Goal: Transaction & Acquisition: Purchase product/service

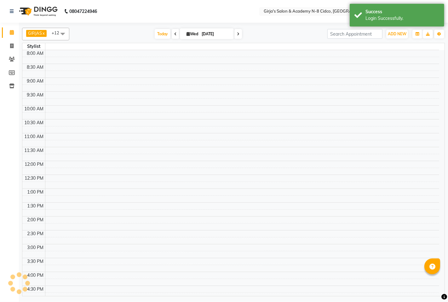
select select "en"
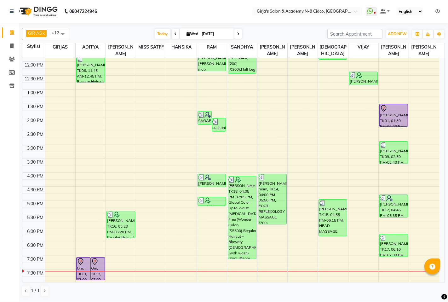
scroll to position [124, 0]
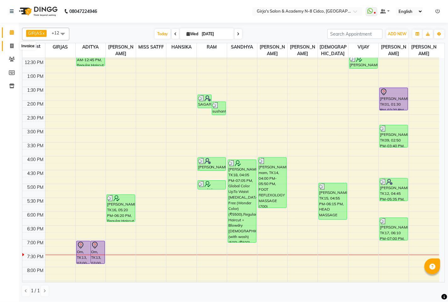
click at [11, 48] on icon at bounding box center [11, 46] width 3 height 5
select select "66"
select select "service"
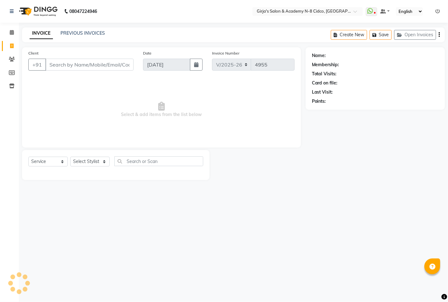
click at [79, 63] on input "Client" at bounding box center [89, 65] width 88 height 12
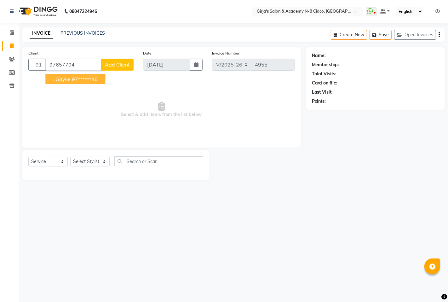
click at [87, 81] on ngb-highlight "97******36" at bounding box center [85, 79] width 26 height 6
type input "97******36"
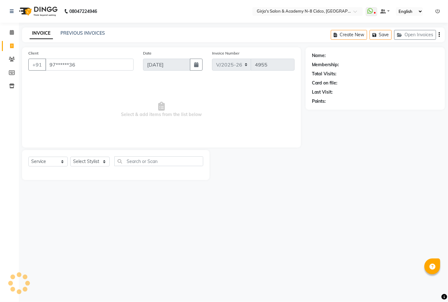
select select "66554"
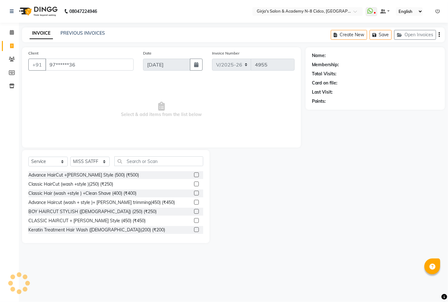
type input "97******36"
click at [340, 53] on link ". Gayke" at bounding box center [335, 55] width 15 height 7
click at [10, 37] on link "Calendar" at bounding box center [9, 32] width 15 height 10
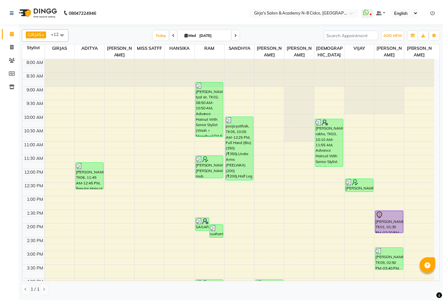
scroll to position [105, 0]
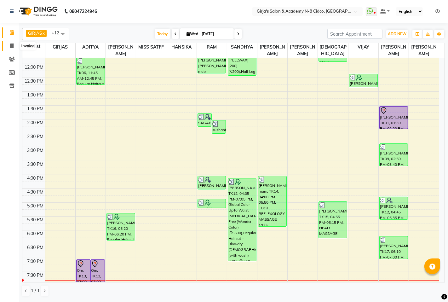
click at [12, 49] on span at bounding box center [11, 46] width 11 height 7
select select "66"
select select "service"
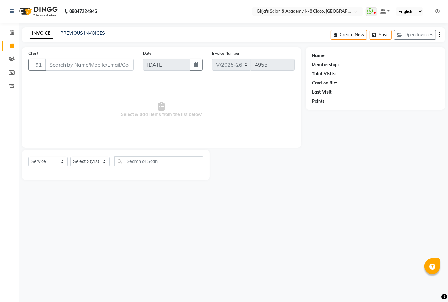
select select "66554"
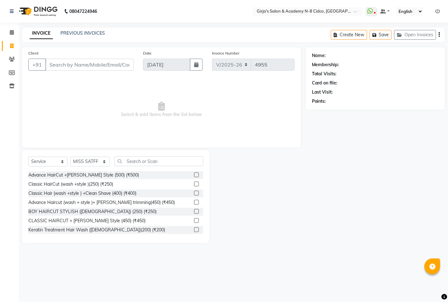
click at [98, 65] on input "Client" at bounding box center [89, 65] width 88 height 12
click at [79, 67] on input "Client" at bounding box center [89, 65] width 88 height 12
click at [15, 63] on link "Clients" at bounding box center [9, 59] width 15 height 10
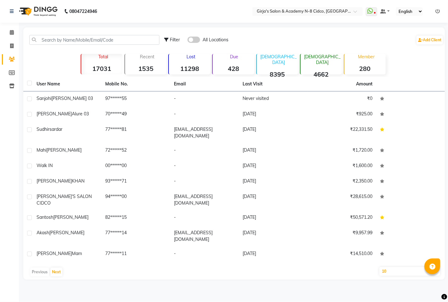
drag, startPoint x: 119, startPoint y: 26, endPoint x: 119, endPoint y: 32, distance: 6.0
click at [120, 30] on div "08047224946 Select Location × Girja's Salon & Academy N-8 Cidco, Aurangabad Wha…" at bounding box center [224, 151] width 448 height 302
click at [118, 33] on div "Filter All Locations Add Client" at bounding box center [234, 40] width 419 height 20
click at [118, 35] on input "text" at bounding box center [94, 40] width 130 height 10
click at [119, 36] on input "text" at bounding box center [94, 40] width 130 height 10
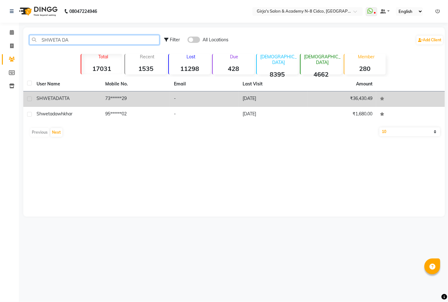
type input "SHWETA DA"
click at [43, 100] on span "SHWETA" at bounding box center [46, 99] width 19 height 6
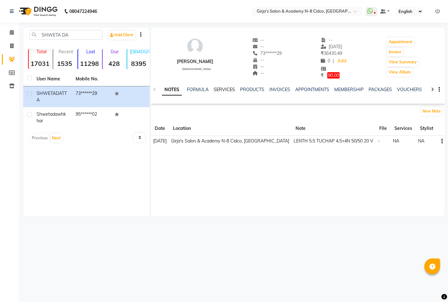
drag, startPoint x: 223, startPoint y: 90, endPoint x: 244, endPoint y: 90, distance: 20.5
click at [224, 90] on link "SERVICES" at bounding box center [224, 90] width 21 height 6
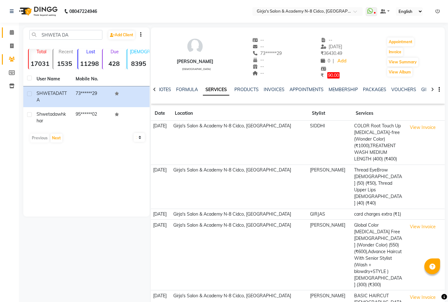
click at [9, 37] on link "Calendar" at bounding box center [9, 32] width 15 height 10
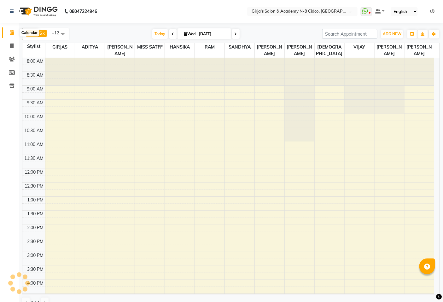
click at [11, 35] on icon at bounding box center [12, 32] width 4 height 5
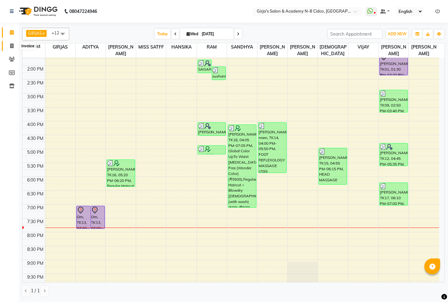
click at [12, 48] on icon at bounding box center [11, 46] width 3 height 5
select select "66"
select select "service"
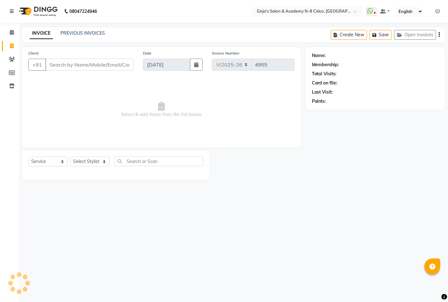
click at [79, 67] on input "Client" at bounding box center [89, 65] width 88 height 12
select select "66554"
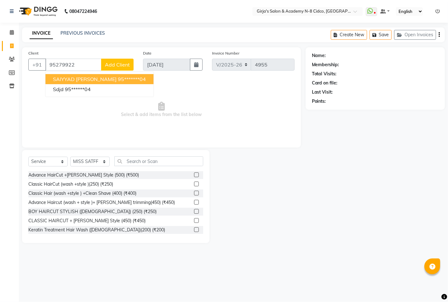
click at [118, 78] on ngb-highlight "95*******04" at bounding box center [132, 79] width 28 height 6
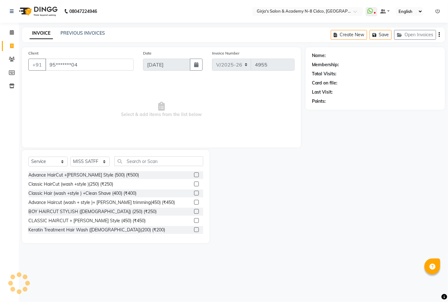
type input "95*******04"
click at [84, 160] on select "Select Stylist ADITYA ANIKET BEAUTY M GIRJAS HANSIKA KOMAL MISS SATFF MONA PATY…" at bounding box center [89, 162] width 39 height 10
select select "34069"
click at [70, 157] on select "Select Stylist ADITYA ANIKET BEAUTY M GIRJAS HANSIKA KOMAL MISS SATFF MONA PATY…" at bounding box center [89, 162] width 39 height 10
click at [140, 161] on input "text" at bounding box center [158, 161] width 89 height 10
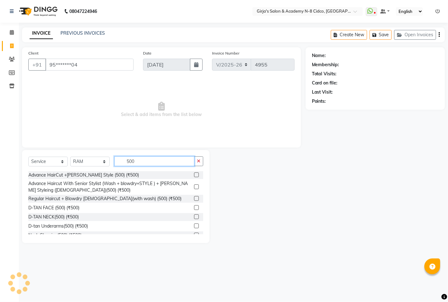
type input "500"
click at [194, 175] on label at bounding box center [196, 174] width 5 height 5
click at [194, 175] on input "checkbox" at bounding box center [196, 175] width 4 height 4
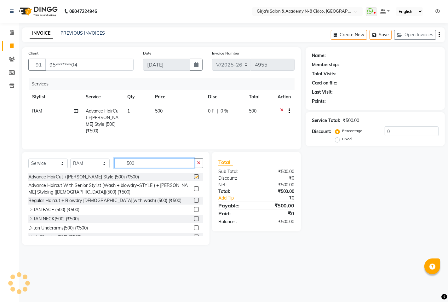
click at [167, 159] on input "500" at bounding box center [154, 163] width 80 height 10
checkbox input "false"
click at [168, 160] on input "500" at bounding box center [154, 163] width 80 height 10
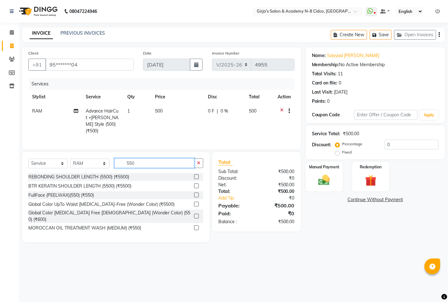
type input "550"
click at [196, 214] on label at bounding box center [196, 216] width 5 height 5
click at [196, 214] on input "checkbox" at bounding box center [196, 216] width 4 height 4
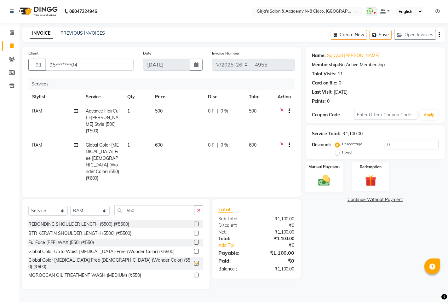
checkbox input "false"
click at [323, 169] on label "Manual Payment" at bounding box center [325, 167] width 32 height 6
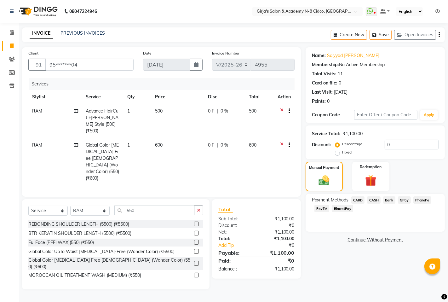
click at [406, 201] on span "GPay" at bounding box center [404, 199] width 13 height 7
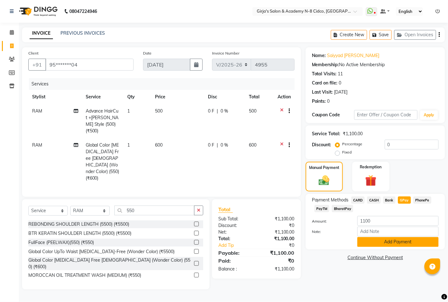
click at [390, 240] on button "Add Payment" at bounding box center [398, 242] width 81 height 10
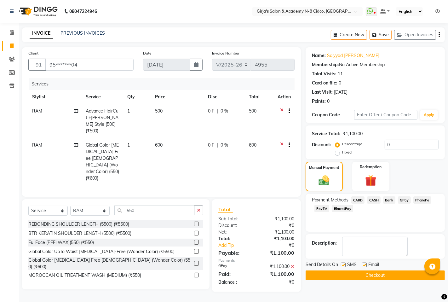
click at [410, 274] on button "Checkout" at bounding box center [375, 275] width 139 height 10
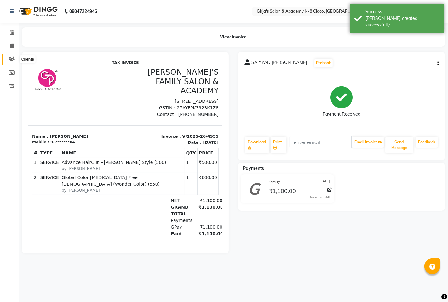
click at [9, 57] on icon at bounding box center [12, 59] width 6 height 5
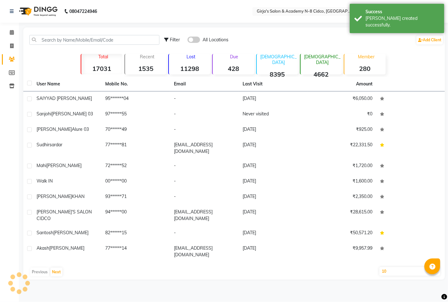
drag, startPoint x: 61, startPoint y: 53, endPoint x: 73, endPoint y: 45, distance: 14.1
click at [65, 51] on div "Filter All Locations Add Client Total 17031 Recent 1535 Lost 11298 Due 428 Male…" at bounding box center [234, 153] width 422 height 252
click at [75, 41] on input "text" at bounding box center [94, 40] width 130 height 10
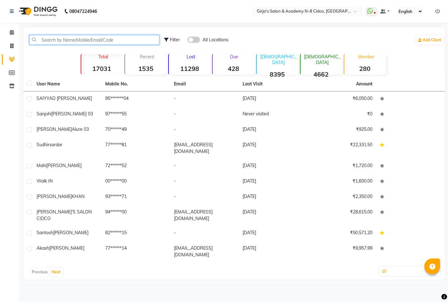
click at [80, 39] on input "text" at bounding box center [94, 40] width 130 height 10
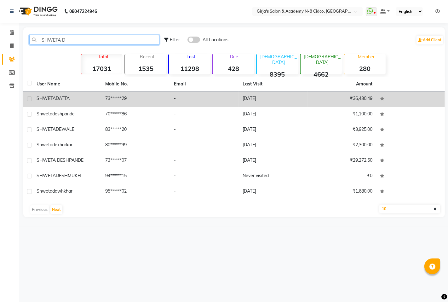
type input "SHWETA D"
click at [93, 99] on div "SHWETA DATTA" at bounding box center [67, 98] width 61 height 7
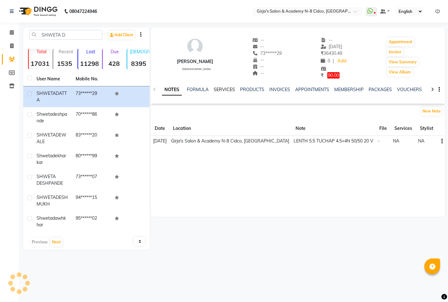
click at [233, 90] on link "SERVICES" at bounding box center [224, 90] width 21 height 6
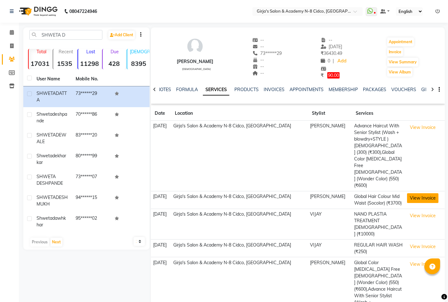
click at [413, 193] on button "View Invoice" at bounding box center [423, 198] width 32 height 10
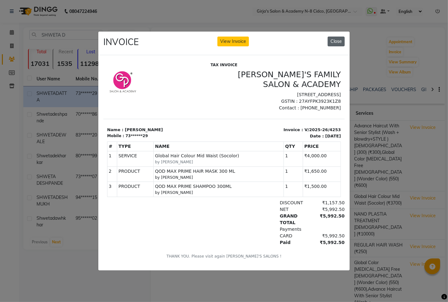
drag, startPoint x: 335, startPoint y: 37, endPoint x: 331, endPoint y: 41, distance: 5.6
click at [334, 37] on button "Close" at bounding box center [336, 42] width 17 height 10
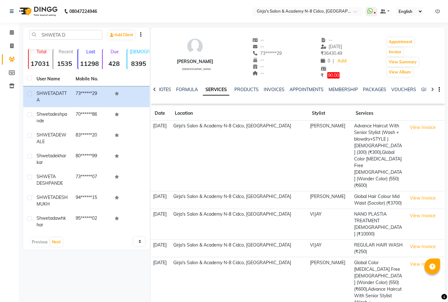
click at [166, 93] on div "NOTES FORMULA SERVICES PRODUCTS INVOICES APPOINTMENTS MEMBERSHIP PACKAGES VOUCH…" at bounding box center [290, 92] width 257 height 12
click at [172, 86] on ul "NOTES FORMULA SERVICES PRODUCTS INVOICES APPOINTMENTS MEMBERSHIP PACKAGES VOUCH…" at bounding box center [357, 89] width 400 height 7
click at [172, 87] on ul "NOTES FORMULA SERVICES PRODUCTS INVOICES APPOINTMENTS MEMBERSHIP PACKAGES VOUCH…" at bounding box center [357, 89] width 400 height 7
click at [169, 88] on link "NOTES" at bounding box center [164, 90] width 14 height 6
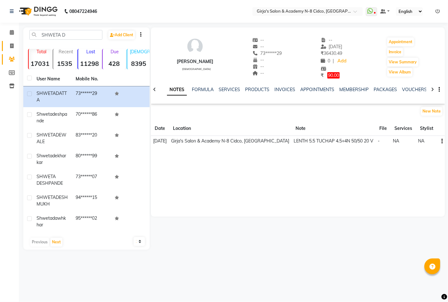
click at [6, 49] on span at bounding box center [11, 46] width 11 height 7
select select "service"
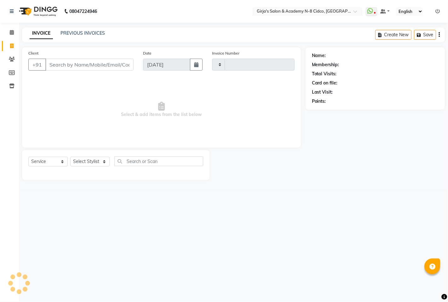
type input "4956"
select select "66"
click at [118, 65] on input "Client" at bounding box center [89, 65] width 88 height 12
select select "66554"
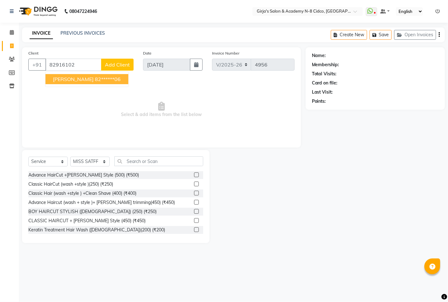
click at [114, 81] on ngb-highlight "82******06" at bounding box center [108, 79] width 26 height 6
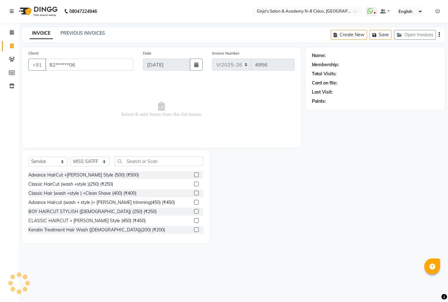
type input "82******06"
select select "1: Object"
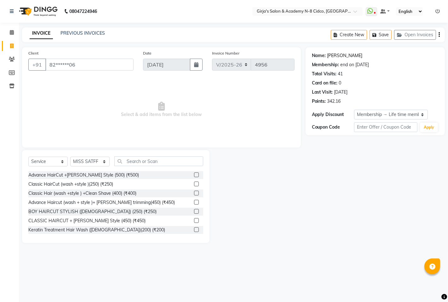
click at [349, 55] on link "Rupali Ambhore" at bounding box center [345, 55] width 35 height 7
click at [105, 160] on select "Select Stylist ADITYA ANIKET BEAUTY M GIRJAS HANSIKA KOMAL MISS SATFF MONA PATY…" at bounding box center [89, 162] width 39 height 10
select select "42871"
click at [70, 157] on select "Select Stylist ADITYA ANIKET BEAUTY M GIRJAS HANSIKA KOMAL MISS SATFF MONA PATY…" at bounding box center [89, 162] width 39 height 10
click at [191, 163] on input "text" at bounding box center [158, 161] width 89 height 10
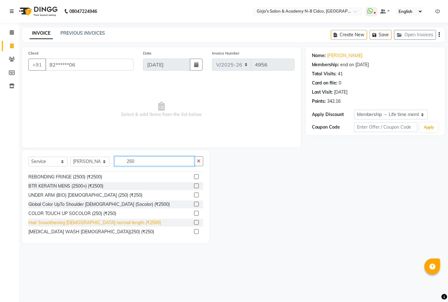
scroll to position [105, 0]
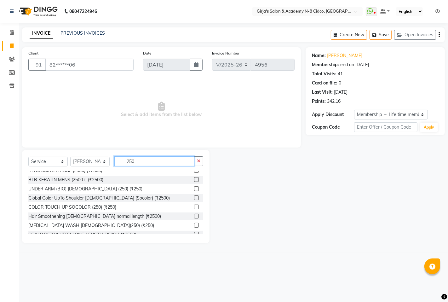
type input "250"
click at [194, 188] on label at bounding box center [196, 188] width 5 height 5
click at [194, 188] on input "checkbox" at bounding box center [196, 189] width 4 height 4
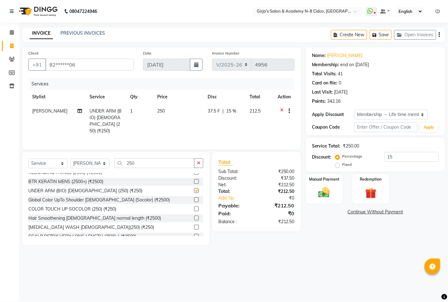
checkbox input "false"
click at [161, 159] on input "250" at bounding box center [154, 163] width 80 height 10
type input "2"
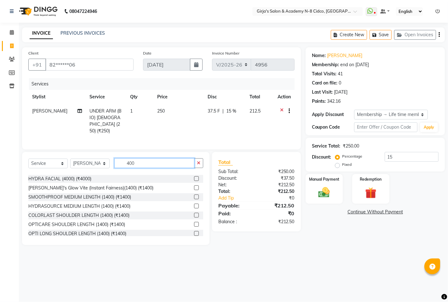
scroll to position [70, 0]
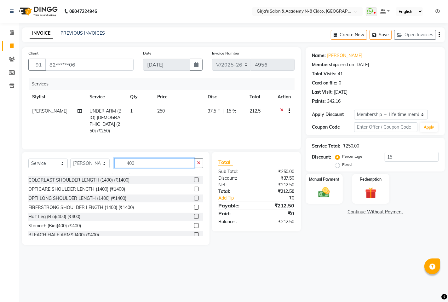
click at [147, 159] on input "400" at bounding box center [154, 163] width 80 height 10
click at [144, 168] on div "Select Service Product Membership Package Voucher Prepaid Gift Card Select Styl…" at bounding box center [115, 165] width 175 height 15
click at [144, 166] on input "400" at bounding box center [154, 163] width 80 height 10
type input "4"
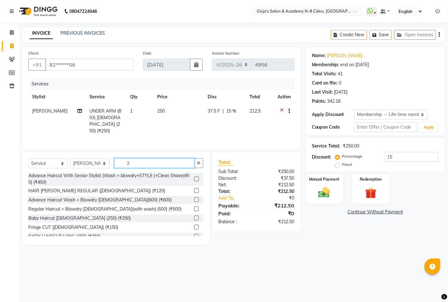
scroll to position [0, 0]
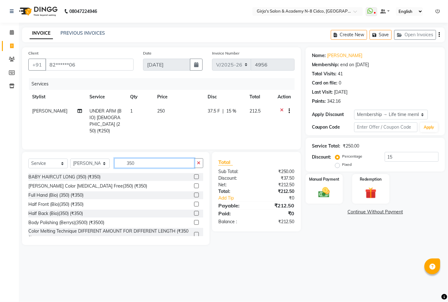
type input "350"
click at [194, 193] on label at bounding box center [196, 195] width 5 height 5
click at [194, 193] on input "checkbox" at bounding box center [196, 195] width 4 height 4
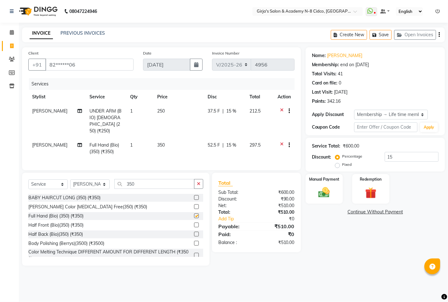
checkbox input "false"
click at [186, 182] on input "350" at bounding box center [154, 184] width 80 height 10
type input "3"
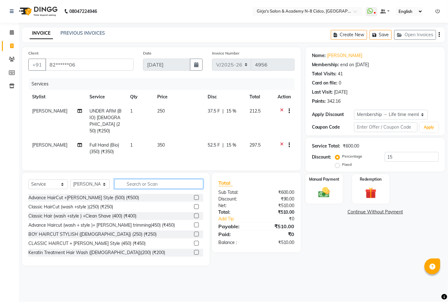
type input "5"
type input "8"
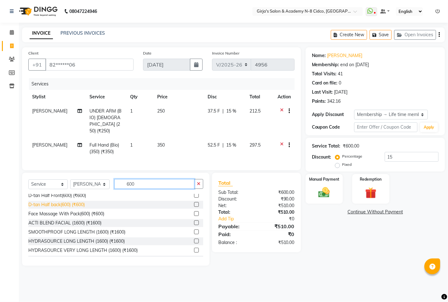
scroll to position [70, 0]
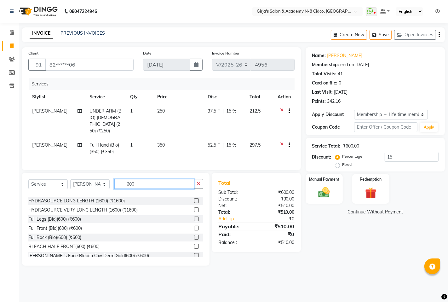
type input "600"
click at [194, 218] on label at bounding box center [196, 219] width 5 height 5
click at [194, 218] on input "checkbox" at bounding box center [196, 219] width 4 height 4
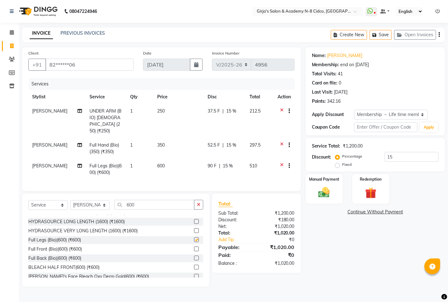
checkbox input "false"
click at [163, 203] on input "600" at bounding box center [154, 205] width 80 height 10
type input "6"
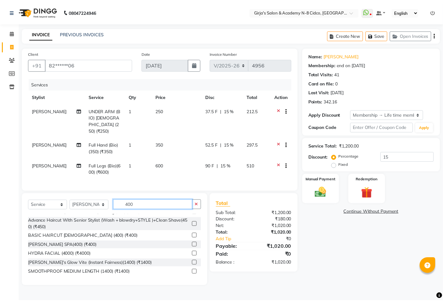
scroll to position [15, 0]
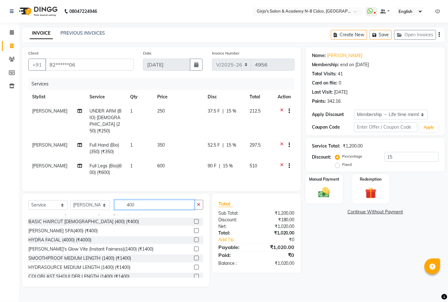
type input "400"
click at [194, 219] on label at bounding box center [196, 221] width 5 height 5
click at [194, 220] on input "checkbox" at bounding box center [196, 222] width 4 height 4
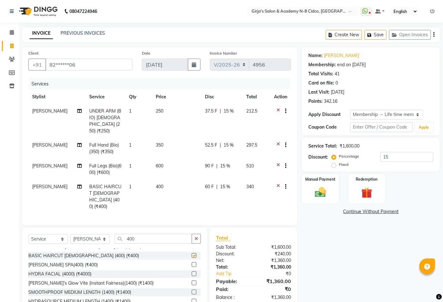
checkbox input "false"
click at [162, 234] on input "400" at bounding box center [153, 239] width 78 height 10
type input "4"
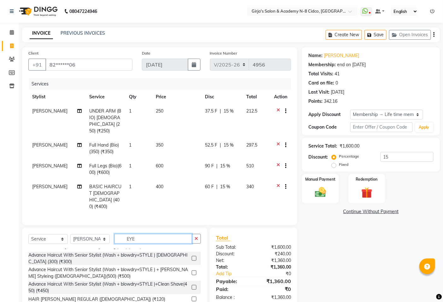
scroll to position [0, 0]
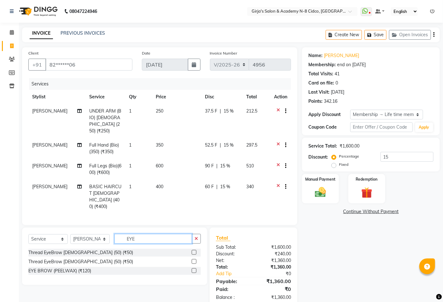
type input "EYE"
click at [194, 250] on label at bounding box center [194, 252] width 5 height 5
click at [194, 251] on input "checkbox" at bounding box center [194, 253] width 4 height 4
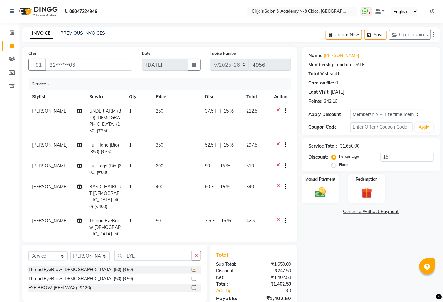
checkbox input "false"
click at [168, 259] on input "EYE" at bounding box center [153, 256] width 78 height 10
type input "E"
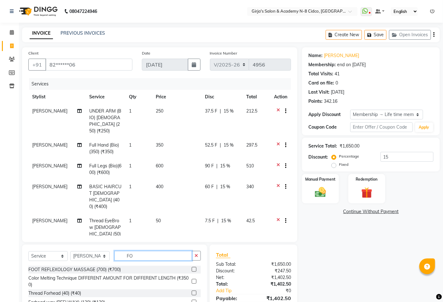
type input "F"
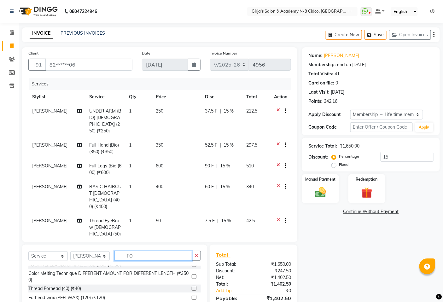
scroll to position [6, 0]
type input "FO"
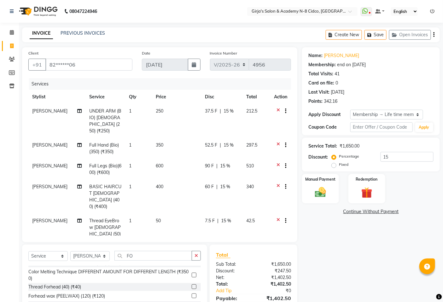
click at [192, 285] on label at bounding box center [194, 286] width 5 height 5
click at [192, 285] on input "checkbox" at bounding box center [194, 287] width 4 height 4
click at [192, 289] on div at bounding box center [194, 287] width 4 height 7
checkbox input "false"
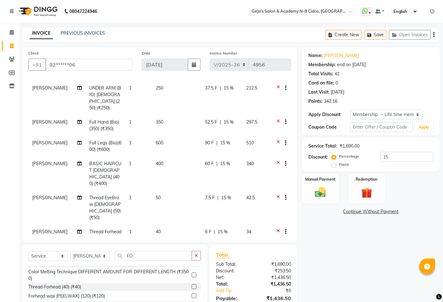
click at [156, 140] on span "600" at bounding box center [160, 143] width 8 height 6
select select "42871"
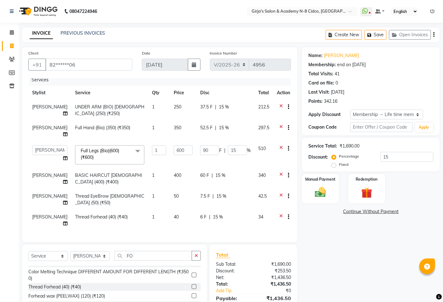
scroll to position [0, 0]
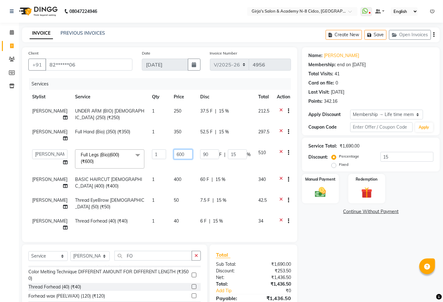
click at [174, 149] on input "600" at bounding box center [183, 154] width 19 height 10
type input "800"
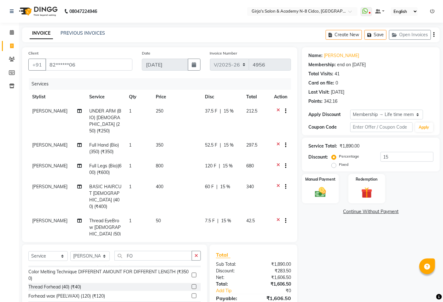
click at [165, 130] on tbody "SAROJ UNDER ARM (BIO) MALE (250) (₹250) 1 250 37.5 F | 15 % 212.5 SAROJ Full Ha…" at bounding box center [159, 186] width 263 height 165
click at [156, 142] on span "350" at bounding box center [160, 145] width 8 height 6
select select "42871"
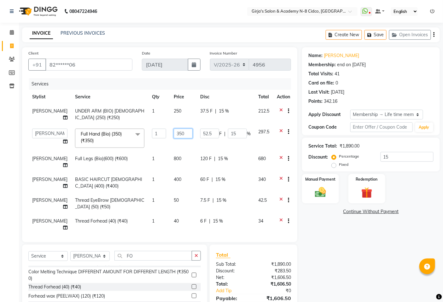
click at [174, 134] on input "350" at bounding box center [183, 134] width 19 height 10
type input "450"
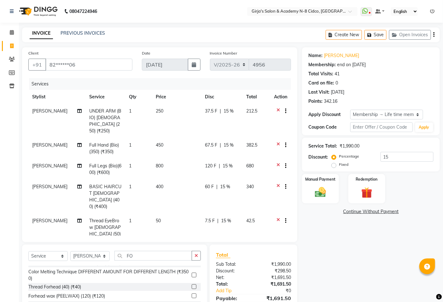
drag, startPoint x: 276, startPoint y: 217, endPoint x: 278, endPoint y: 220, distance: 3.7
click at [275, 217] on tbody "SAROJ UNDER ARM (BIO) MALE (250) (₹250) 1 250 37.5 F | 15 % 212.5 SAROJ Full Ha…" at bounding box center [159, 186] width 263 height 165
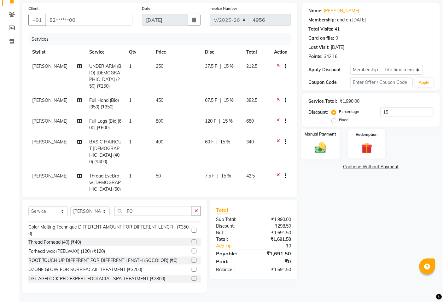
click at [311, 143] on div "Manual Payment" at bounding box center [320, 144] width 38 height 31
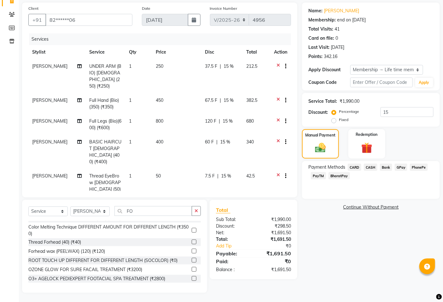
click at [374, 166] on span "CASH" at bounding box center [371, 167] width 14 height 7
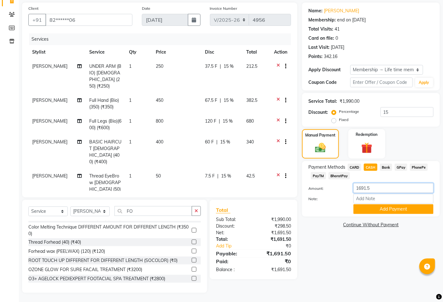
click at [378, 189] on input "1691.5" at bounding box center [393, 188] width 80 height 10
type input "1"
type input "1800"
click at [370, 209] on button "Add Payment" at bounding box center [393, 209] width 80 height 10
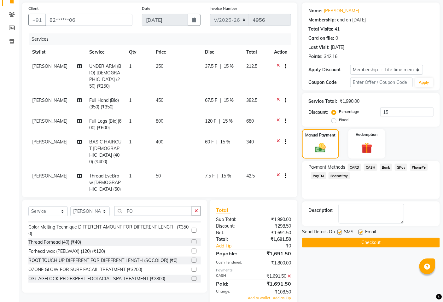
scroll to position [98, 0]
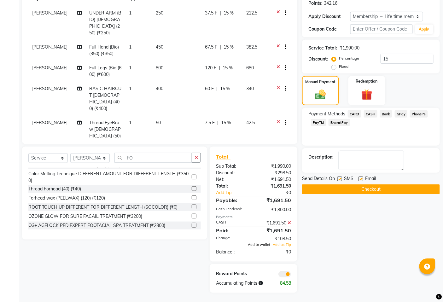
click at [253, 244] on span "Add to wallet" at bounding box center [259, 244] width 22 height 4
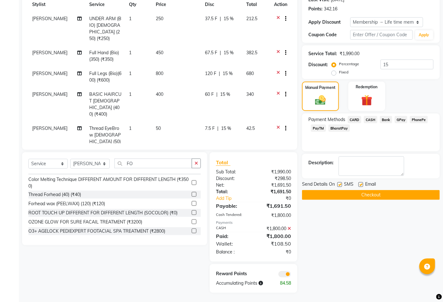
click at [338, 195] on button "Checkout" at bounding box center [371, 195] width 138 height 10
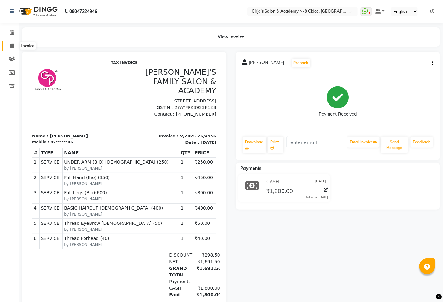
click at [11, 45] on icon at bounding box center [11, 46] width 3 height 5
select select "66"
select select "service"
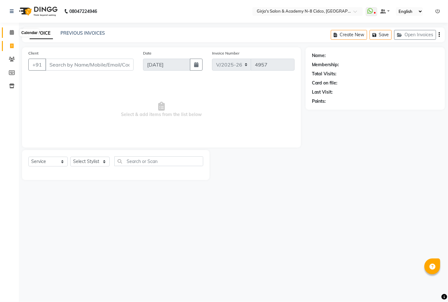
click at [13, 31] on icon at bounding box center [12, 32] width 4 height 5
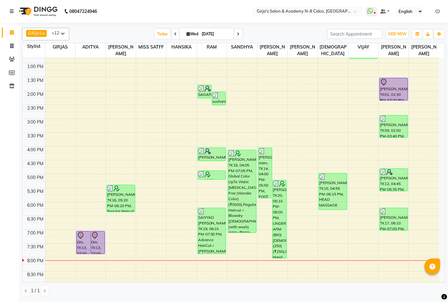
scroll to position [194, 0]
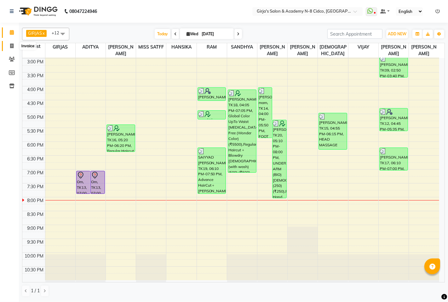
click at [14, 46] on span at bounding box center [11, 46] width 11 height 7
select select "service"
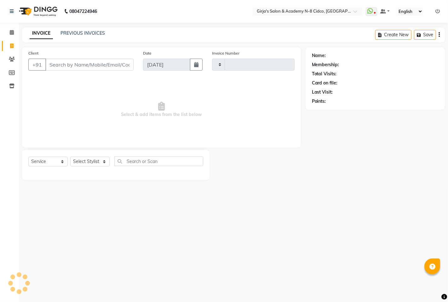
type input "4957"
select select "66"
click at [87, 160] on select "Select Stylist" at bounding box center [89, 162] width 39 height 10
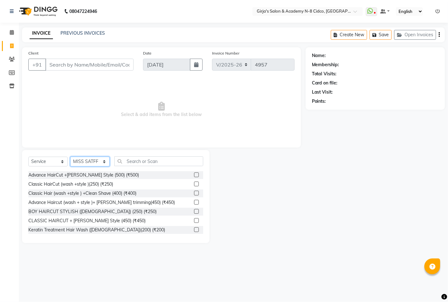
select select "8502"
click at [70, 157] on select "Select Stylist ADITYA ANIKET BEAUTY M GIRJAS HANSIKA KOMAL MISS SATFF MONA PATY…" at bounding box center [89, 162] width 39 height 10
click at [162, 162] on input "text" at bounding box center [158, 161] width 89 height 10
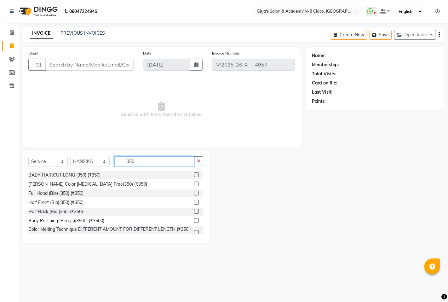
click at [154, 163] on input "350" at bounding box center [154, 161] width 80 height 10
type input "3"
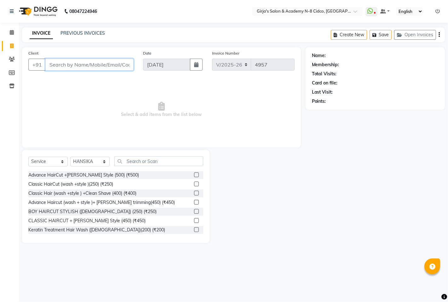
click at [109, 67] on input "Client" at bounding box center [89, 65] width 88 height 12
type input "9370441285"
click at [109, 67] on span "Add Client" at bounding box center [117, 64] width 25 height 6
select select "22"
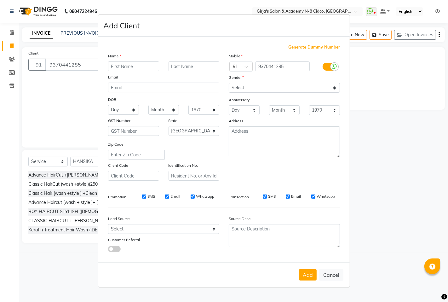
click at [110, 67] on input "text" at bounding box center [133, 66] width 51 height 10
type input "ATUFA"
click at [185, 69] on input "text" at bounding box center [194, 66] width 51 height 10
type input "SJHAIKE"
click at [269, 90] on select "Select Male Female Other Prefer Not To Say" at bounding box center [284, 88] width 111 height 10
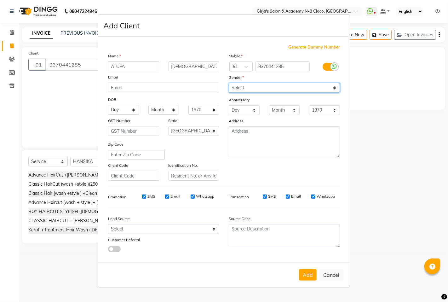
select select "female"
click at [229, 83] on select "Select Male Female Other Prefer Not To Say" at bounding box center [284, 88] width 111 height 10
drag, startPoint x: 209, startPoint y: 59, endPoint x: 207, endPoint y: 63, distance: 4.9
click at [209, 60] on div "Name" at bounding box center [163, 57] width 121 height 9
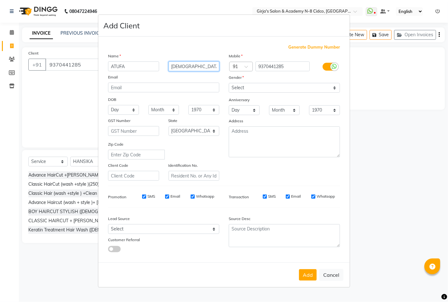
click at [206, 68] on input "SJHAIKE" at bounding box center [194, 66] width 51 height 10
type input "SHAIKE"
click at [309, 281] on button "Add" at bounding box center [308, 274] width 18 height 11
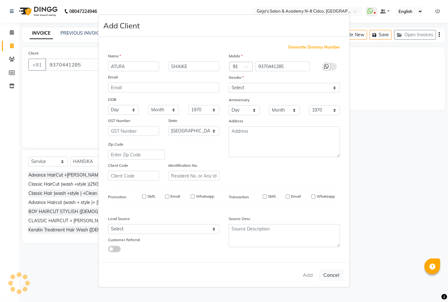
type input "93******85"
select select
select select "null"
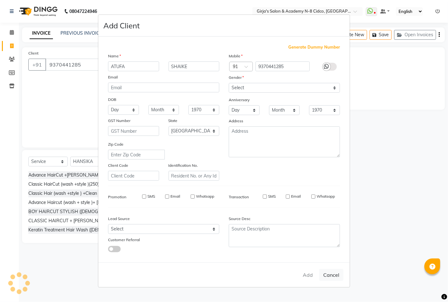
select select
checkbox input "false"
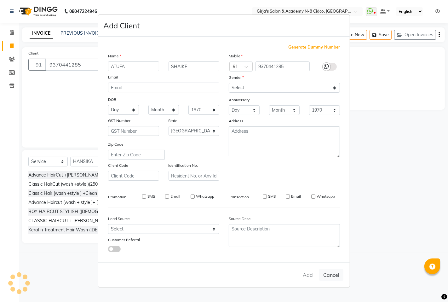
checkbox input "false"
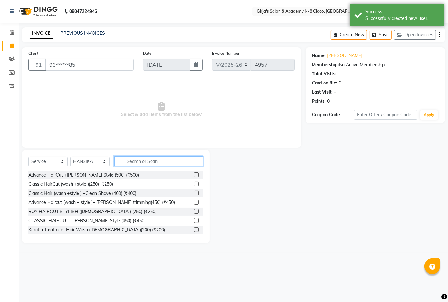
click at [149, 162] on input "text" at bounding box center [158, 161] width 89 height 10
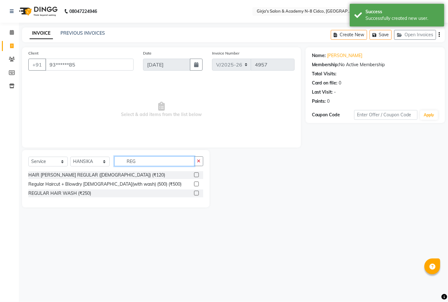
type input "REG"
click at [196, 193] on label at bounding box center [196, 193] width 5 height 5
click at [196, 193] on input "checkbox" at bounding box center [196, 193] width 4 height 4
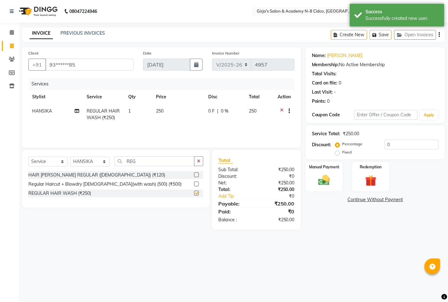
checkbox input "false"
click at [155, 115] on td "250" at bounding box center [178, 114] width 52 height 21
select select "8502"
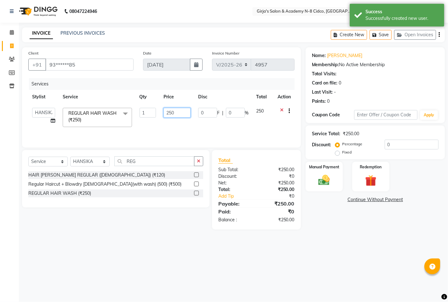
click at [172, 112] on input "250" at bounding box center [177, 113] width 27 height 10
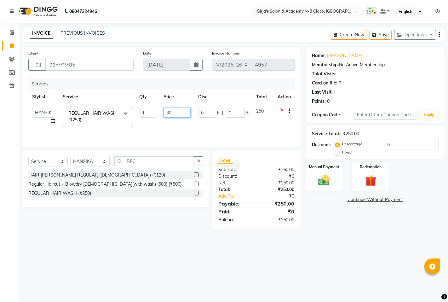
type input "350"
click at [189, 122] on td "350" at bounding box center [177, 117] width 35 height 27
select select "8502"
click at [163, 165] on input "REG" at bounding box center [154, 161] width 80 height 10
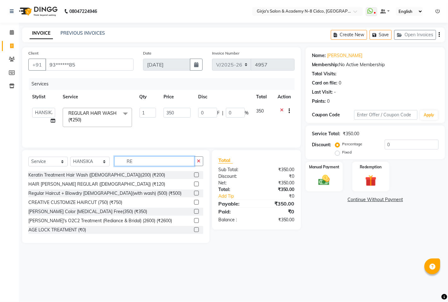
type input "R"
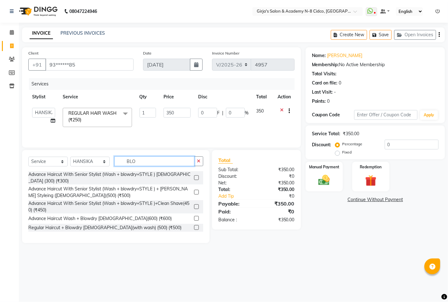
scroll to position [35, 0]
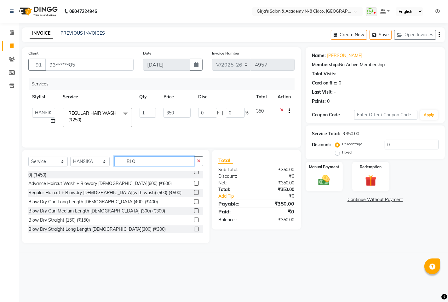
type input "BLO"
click at [194, 202] on label at bounding box center [196, 201] width 5 height 5
click at [194, 202] on input "checkbox" at bounding box center [196, 202] width 4 height 4
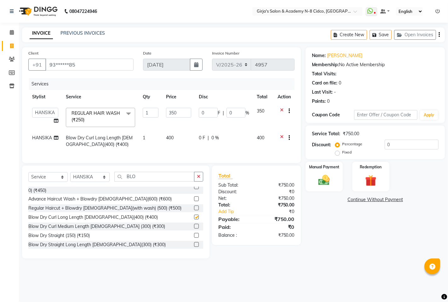
checkbox input "false"
click at [172, 138] on span "400" at bounding box center [170, 138] width 8 height 6
select select "8502"
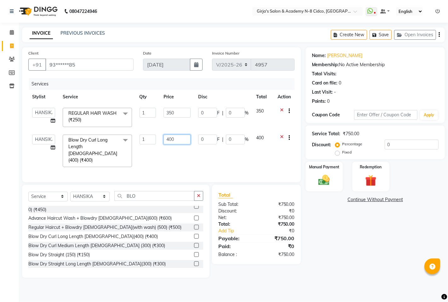
click at [172, 142] on input "400" at bounding box center [177, 140] width 27 height 10
type input "350"
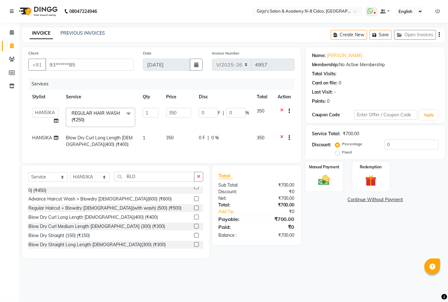
click at [177, 150] on td "350" at bounding box center [178, 141] width 33 height 21
select select "8502"
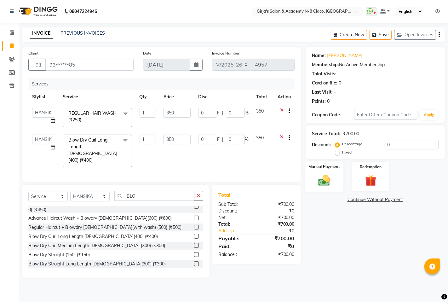
click at [319, 179] on img at bounding box center [324, 180] width 19 height 14
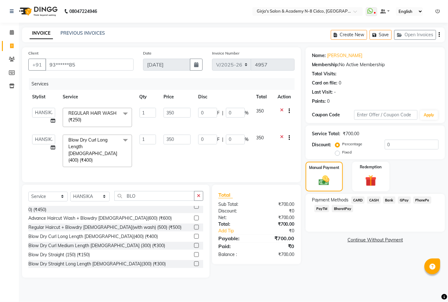
click at [406, 201] on span "GPay" at bounding box center [404, 199] width 13 height 7
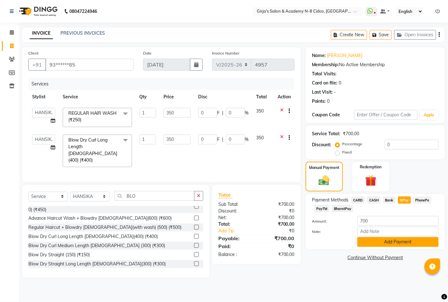
click at [385, 242] on button "Add Payment" at bounding box center [398, 242] width 81 height 10
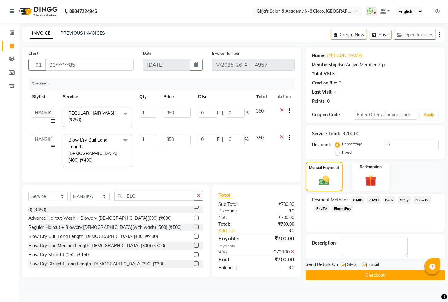
click at [343, 278] on button "Checkout" at bounding box center [375, 275] width 139 height 10
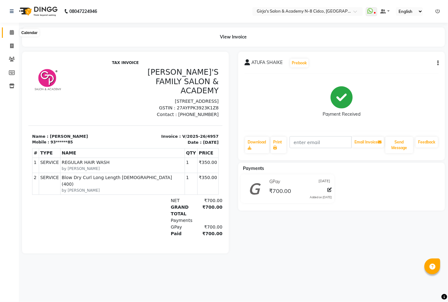
click at [7, 32] on span at bounding box center [11, 32] width 11 height 7
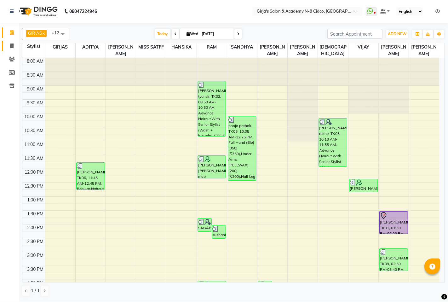
click at [13, 50] on link "Invoice" at bounding box center [9, 46] width 15 height 10
select select "service"
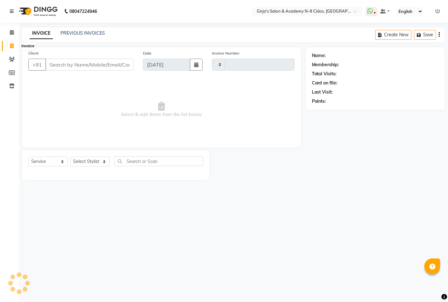
type input "4958"
select select "66"
click at [85, 35] on link "PREVIOUS INVOICES" at bounding box center [83, 33] width 44 height 6
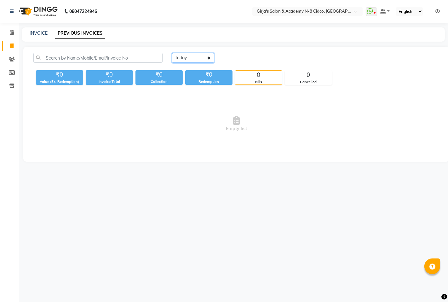
drag, startPoint x: 196, startPoint y: 57, endPoint x: 200, endPoint y: 60, distance: 5.2
click at [196, 57] on select "Today Yesterday Custom Range" at bounding box center [193, 58] width 42 height 10
click at [172, 53] on select "Today Yesterday Custom Range" at bounding box center [193, 58] width 42 height 10
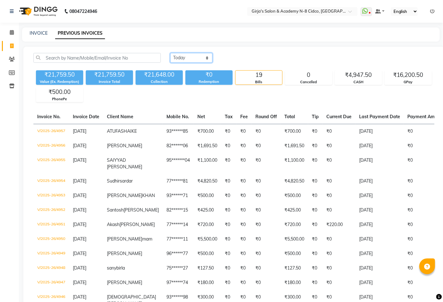
click at [190, 54] on select "Today Yesterday Custom Range" at bounding box center [191, 58] width 42 height 10
click at [170, 53] on select "Today Yesterday Custom Range" at bounding box center [191, 58] width 42 height 10
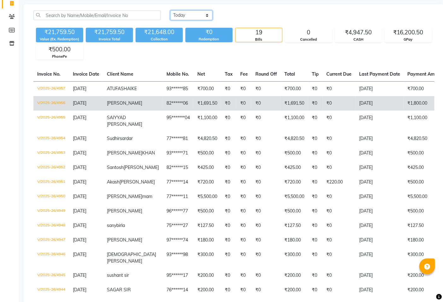
scroll to position [40, 0]
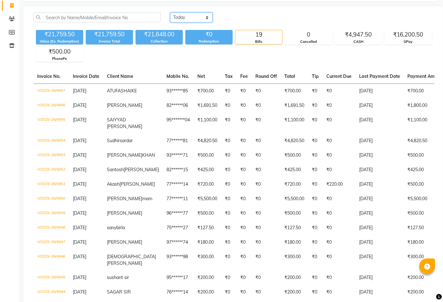
click at [185, 13] on select "Today Yesterday Custom Range" at bounding box center [191, 18] width 42 height 10
select select "yesterday"
click at [170, 13] on select "Today Yesterday Custom Range" at bounding box center [191, 18] width 42 height 10
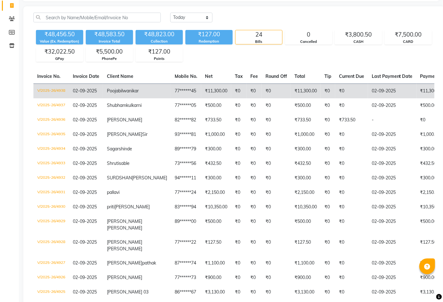
click at [52, 90] on td "V/2025-26/4938" at bounding box center [51, 91] width 36 height 15
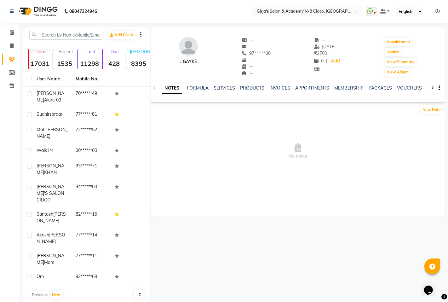
click at [206, 90] on div "FORMULA" at bounding box center [198, 88] width 22 height 7
click at [224, 86] on link "SERVICES" at bounding box center [224, 88] width 21 height 6
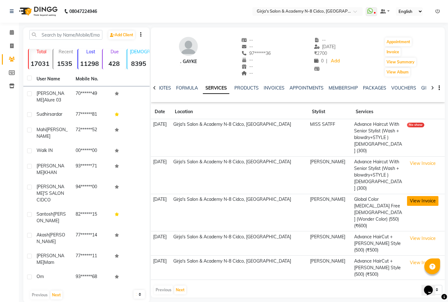
click at [429, 196] on button "View Invoice" at bounding box center [423, 201] width 32 height 10
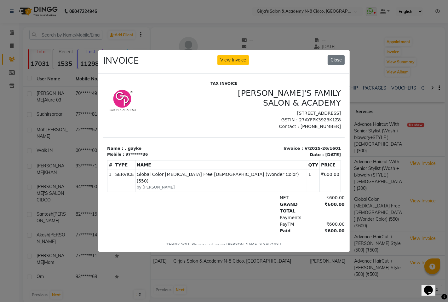
click at [339, 62] on div "INVOICE View Invoice Close" at bounding box center [224, 62] width 252 height 24
click at [345, 54] on div "INVOICE View Invoice Close" at bounding box center [224, 62] width 252 height 24
click at [339, 56] on button "Close" at bounding box center [336, 60] width 17 height 10
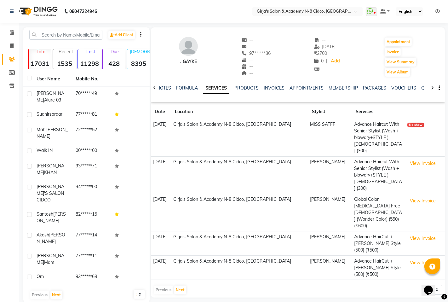
drag, startPoint x: 173, startPoint y: 88, endPoint x: 162, endPoint y: 79, distance: 13.7
click at [172, 88] on ul "NOTES FORMULA SERVICES PRODUCTS INVOICES APPOINTMENTS MEMBERSHIP PACKAGES VOUCH…" at bounding box center [357, 88] width 400 height 7
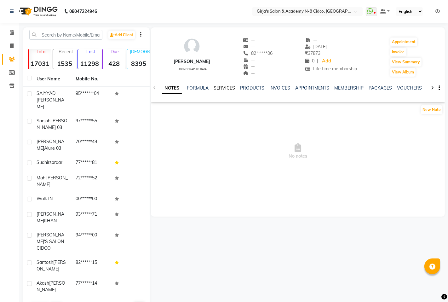
click at [225, 89] on link "SERVICES" at bounding box center [224, 88] width 21 height 6
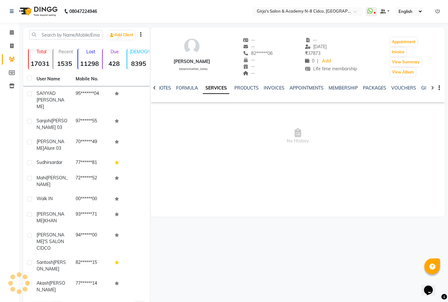
click at [219, 87] on link "SERVICES" at bounding box center [216, 88] width 26 height 11
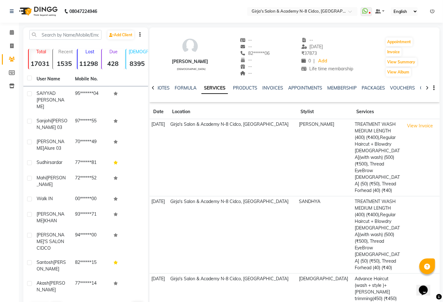
scroll to position [38, 0]
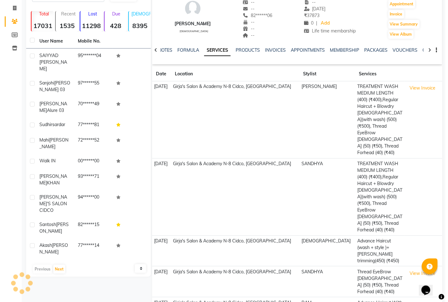
scroll to position [0, 0]
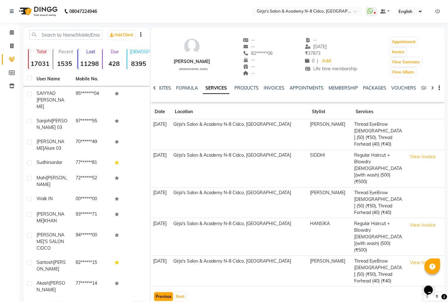
click at [161, 292] on button "Previous" at bounding box center [163, 296] width 19 height 9
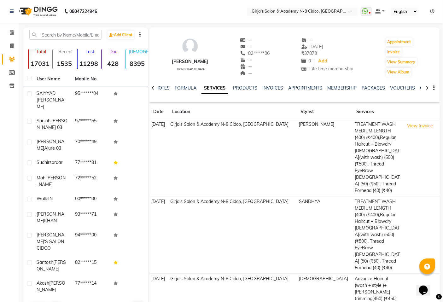
click at [336, 196] on td "SANDHYA" at bounding box center [325, 234] width 56 height 77
click at [363, 206] on td "TREATMENT WASH MEDIUM LENGTH (400) (₹400),Regular Haircut + Blowdry FEMALE(with…" at bounding box center [378, 234] width 50 height 77
click at [364, 206] on td "TREATMENT WASH MEDIUM LENGTH (400) (₹400),Regular Haircut + Blowdry FEMALE(with…" at bounding box center [378, 234] width 50 height 77
click at [406, 218] on td at bounding box center [421, 234] width 38 height 77
click at [269, 85] on link "INVOICES" at bounding box center [272, 88] width 21 height 6
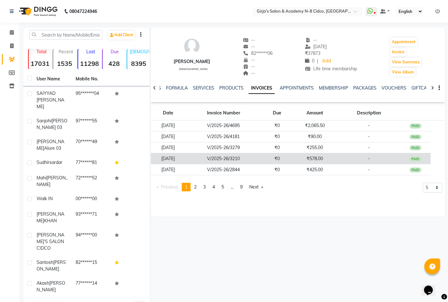
click at [180, 159] on td "[DATE]" at bounding box center [168, 158] width 34 height 11
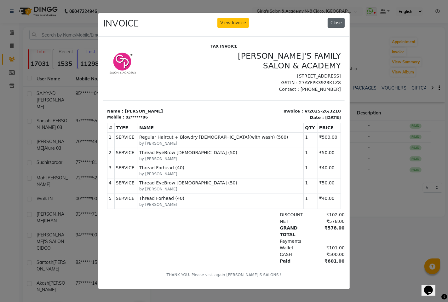
click at [338, 18] on button "Close" at bounding box center [336, 23] width 17 height 10
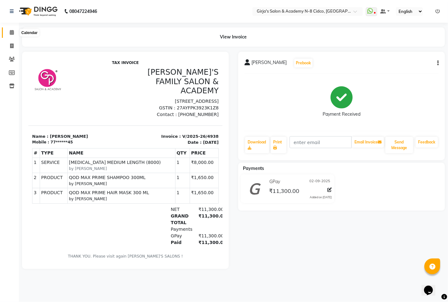
click at [12, 34] on icon at bounding box center [12, 32] width 4 height 5
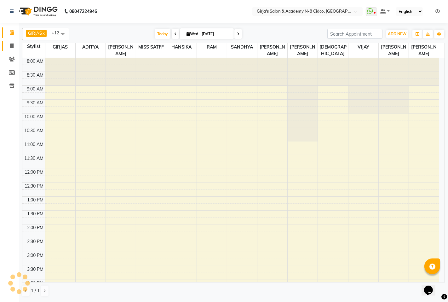
click at [14, 43] on span at bounding box center [11, 46] width 11 height 7
select select "service"
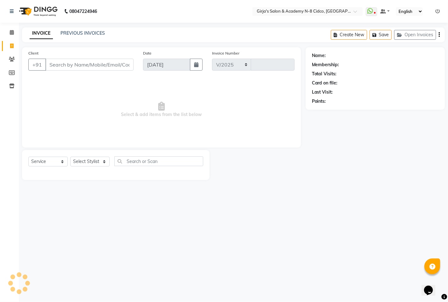
select select "66"
type input "4958"
click at [97, 32] on link "PREVIOUS INVOICES" at bounding box center [83, 33] width 44 height 6
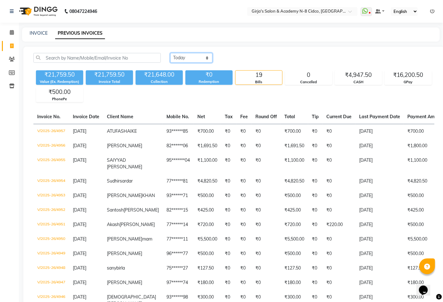
click at [198, 58] on select "[DATE] [DATE] Custom Range" at bounding box center [191, 58] width 42 height 10
select select "[DATE]"
click at [170, 53] on select "[DATE] [DATE] Custom Range" at bounding box center [191, 58] width 42 height 10
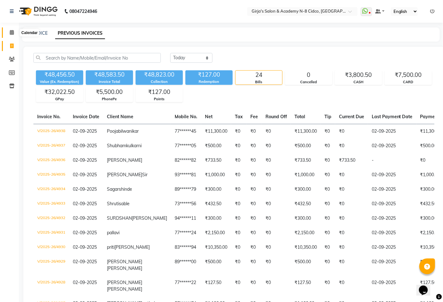
click at [7, 31] on span at bounding box center [11, 32] width 11 height 7
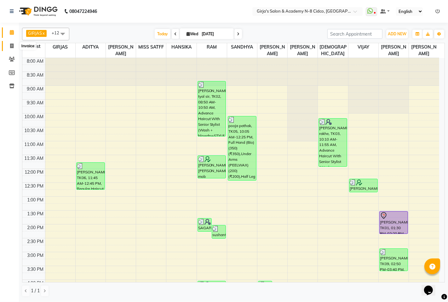
click at [14, 48] on span at bounding box center [11, 46] width 11 height 7
select select "service"
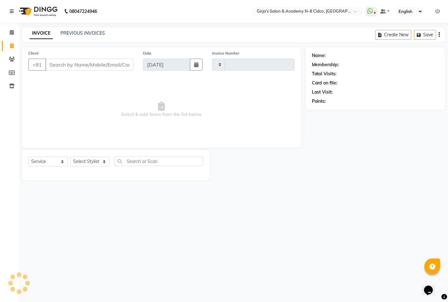
type input "4958"
select select "66"
click at [74, 33] on link "PREVIOUS INVOICES" at bounding box center [83, 33] width 44 height 6
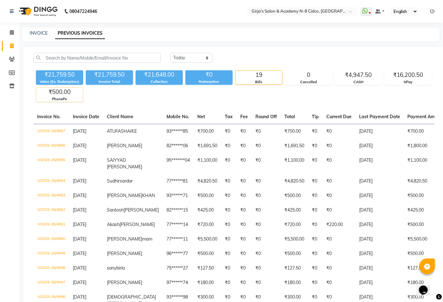
click at [62, 96] on div "PhonePe" at bounding box center [59, 98] width 47 height 5
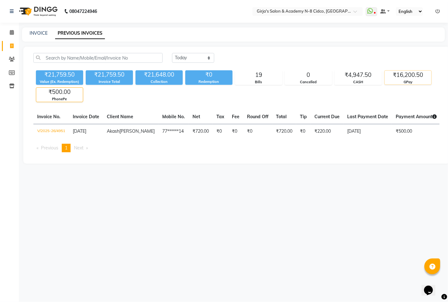
click at [408, 78] on div "₹16,200.50" at bounding box center [408, 75] width 47 height 9
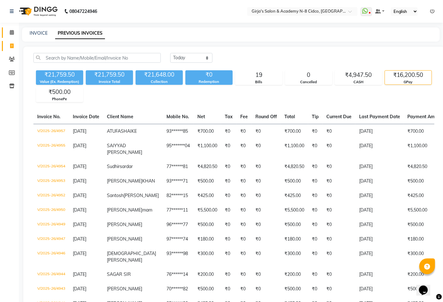
click at [13, 26] on li "Calendar" at bounding box center [9, 33] width 19 height 14
click at [14, 32] on span at bounding box center [11, 32] width 11 height 7
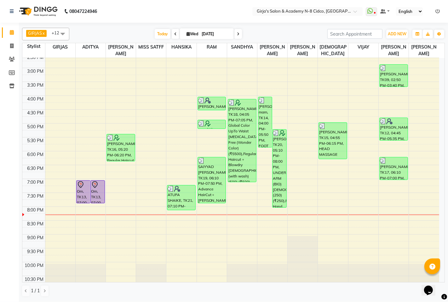
scroll to position [194, 0]
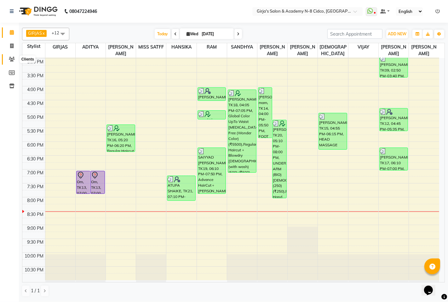
click at [14, 57] on icon at bounding box center [12, 59] width 6 height 5
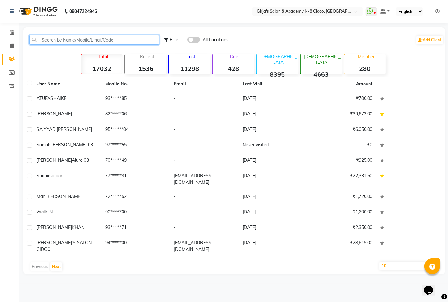
click at [57, 40] on input "text" at bounding box center [94, 40] width 130 height 10
click at [13, 41] on link "Invoice" at bounding box center [9, 46] width 15 height 10
select select "66"
select select "service"
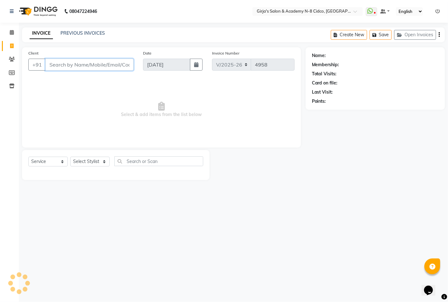
click at [93, 67] on input "Client" at bounding box center [89, 65] width 88 height 12
select select "66554"
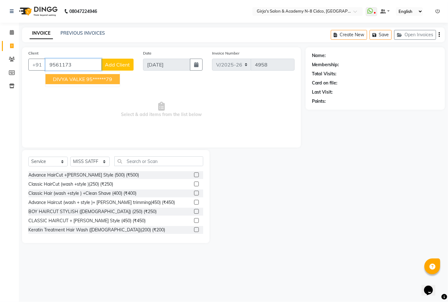
click at [78, 80] on span "DIVYA VALKE" at bounding box center [69, 79] width 32 height 6
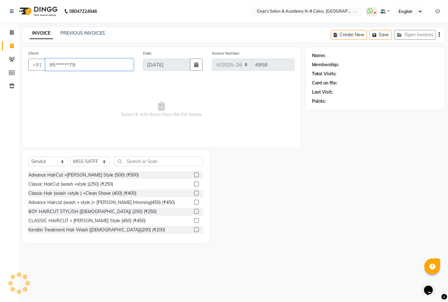
type input "95******79"
select select "1: Object"
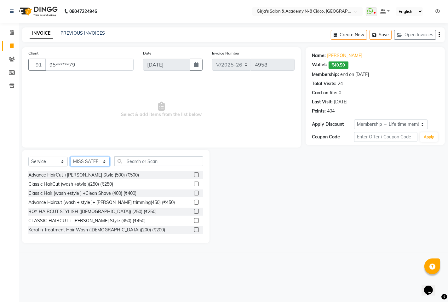
click at [85, 161] on select "Select Stylist ADITYA [PERSON_NAME] BEAUTY M GIRJAS [PERSON_NAME] MISS [PERSON_…" at bounding box center [89, 162] width 39 height 10
select select "40690"
click at [70, 157] on select "Select Stylist ADITYA [PERSON_NAME] BEAUTY M GIRJAS [PERSON_NAME] MISS [PERSON_…" at bounding box center [89, 162] width 39 height 10
click at [164, 166] on input "text" at bounding box center [158, 161] width 89 height 10
click at [162, 160] on input "text" at bounding box center [158, 161] width 89 height 10
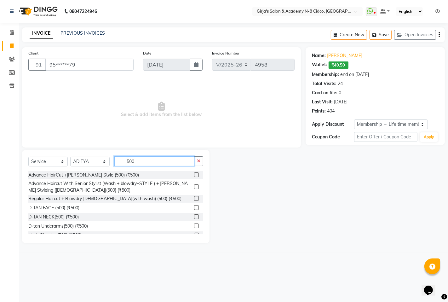
type input "500"
click at [194, 175] on label at bounding box center [196, 174] width 5 height 5
click at [194, 175] on input "checkbox" at bounding box center [196, 175] width 4 height 4
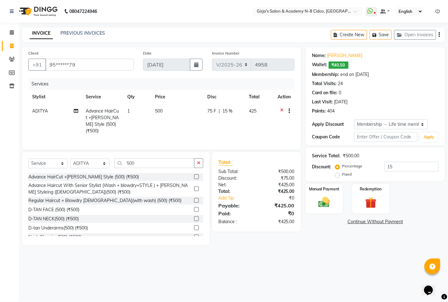
checkbox input "false"
click at [148, 168] on div "Select Service Product Membership Package Voucher Prepaid Gift Card Select Styl…" at bounding box center [115, 165] width 175 height 15
click at [148, 164] on input "500" at bounding box center [154, 163] width 80 height 10
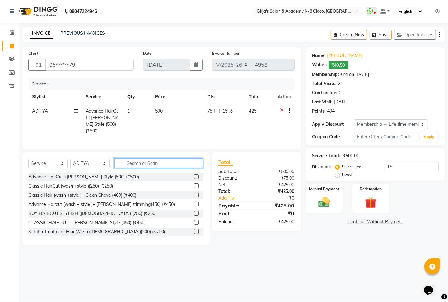
type input "G"
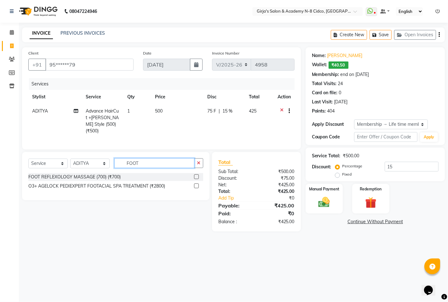
type input "FOOT"
click at [197, 174] on label at bounding box center [196, 176] width 5 height 5
click at [197, 175] on input "checkbox" at bounding box center [196, 177] width 4 height 4
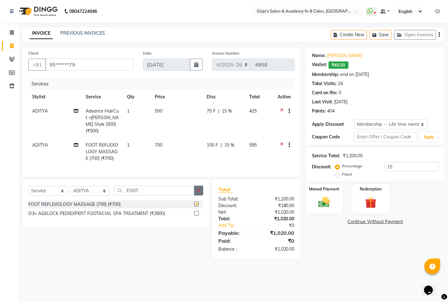
checkbox input "false"
click at [256, 154] on td "595" at bounding box center [260, 151] width 28 height 27
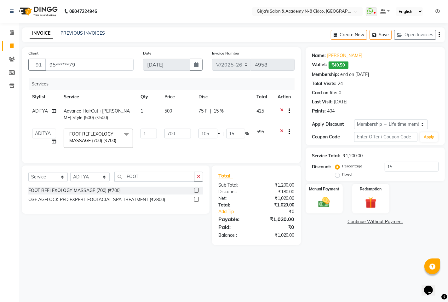
drag, startPoint x: 279, startPoint y: 164, endPoint x: 285, endPoint y: 163, distance: 6.3
click at [285, 163] on div "Client +91 95******79 Date 03-09-2025 Invoice Number V/2025 V/2025-26 4958 Serv…" at bounding box center [161, 105] width 279 height 116
click at [0, 185] on div "Calendar Invoice Clients Members Inventory Completed InProgress Upcoming Droppe…" at bounding box center [42, 155] width 85 height 275
click at [251, 251] on main "INVOICE PREVIOUS INVOICES Create New Save Open Invoices Client +91 95******79 D…" at bounding box center [233, 140] width 429 height 227
click at [324, 195] on div "Manual Payment" at bounding box center [324, 198] width 39 height 31
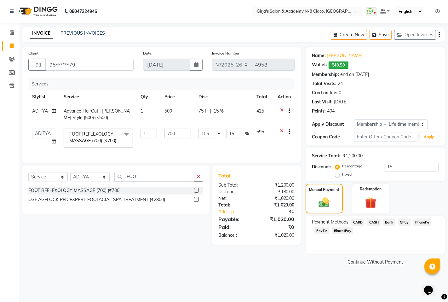
click at [402, 222] on span "GPay" at bounding box center [404, 221] width 13 height 7
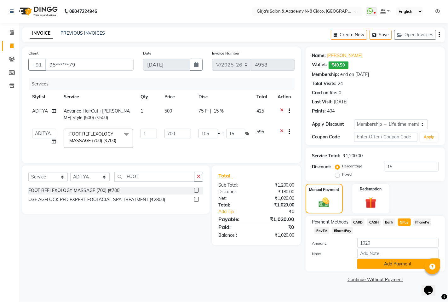
click at [400, 263] on button "Add Payment" at bounding box center [398, 264] width 81 height 10
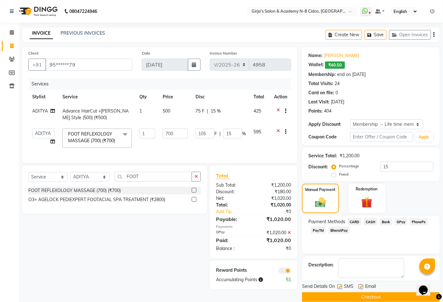
click at [412, 298] on button "Checkout" at bounding box center [371, 297] width 138 height 10
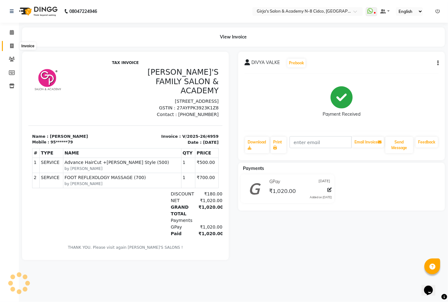
click at [16, 44] on span at bounding box center [11, 46] width 11 height 7
select select "service"
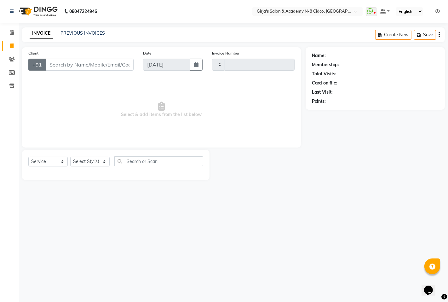
type input "4960"
select select "66"
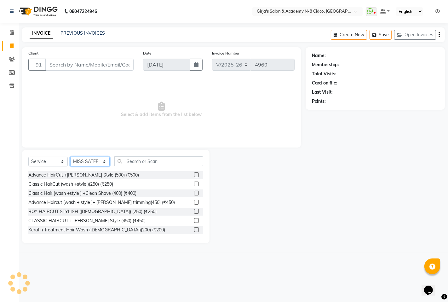
click at [84, 159] on select "Select Stylist ADITYA ANIKET BEAUTY M GIRJAS HANSIKA KOMAL MISS SATFF MONA PATY…" at bounding box center [89, 162] width 39 height 10
select select "28785"
click at [70, 157] on select "Select Stylist ADITYA ANIKET BEAUTY M GIRJAS HANSIKA KOMAL MISS SATFF MONA PATY…" at bounding box center [89, 162] width 39 height 10
drag, startPoint x: 144, startPoint y: 155, endPoint x: 148, endPoint y: 152, distance: 4.7
click at [146, 155] on div "Select Service Product Membership Package Voucher Prepaid Gift Card Select Styl…" at bounding box center [116, 196] width 188 height 93
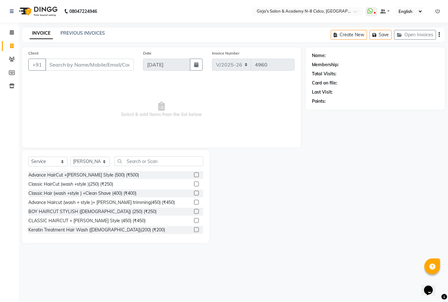
click at [154, 148] on div "Client +91 Date 03-09-2025 Invoice Number V/2025 V/2025-26 4960 Select & add it…" at bounding box center [161, 145] width 288 height 196
click at [158, 159] on input "text" at bounding box center [158, 161] width 89 height 10
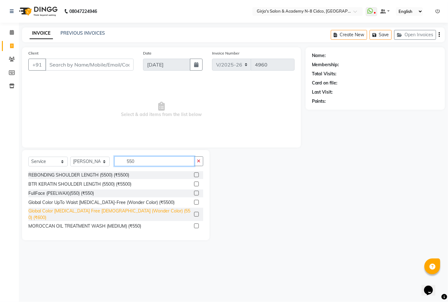
type input "550"
click at [97, 214] on div "Global Color Ammonia Free Male (Wonder Color) (550) (₹600)" at bounding box center [109, 214] width 163 height 13
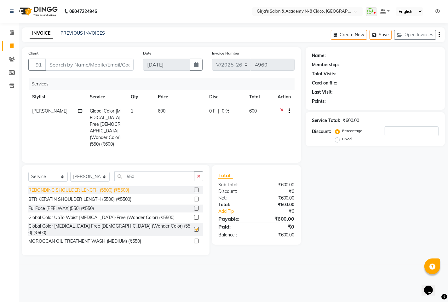
checkbox input "false"
click at [195, 172] on button "button" at bounding box center [198, 177] width 9 height 10
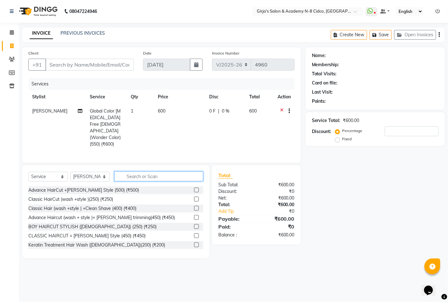
click at [195, 172] on input "text" at bounding box center [158, 177] width 89 height 10
click at [96, 58] on div "Client +91" at bounding box center [81, 63] width 115 height 26
click at [96, 59] on input "Client" at bounding box center [89, 65] width 88 height 12
type input "9"
type input "0"
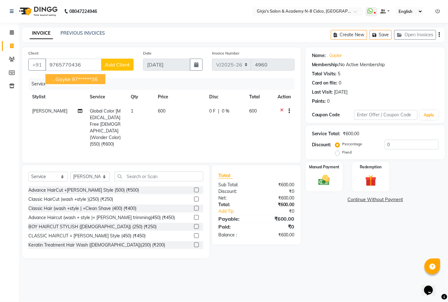
click at [89, 83] on button ". gayke 97******36" at bounding box center [75, 79] width 60 height 10
type input "97******36"
click at [333, 176] on img at bounding box center [324, 180] width 19 height 14
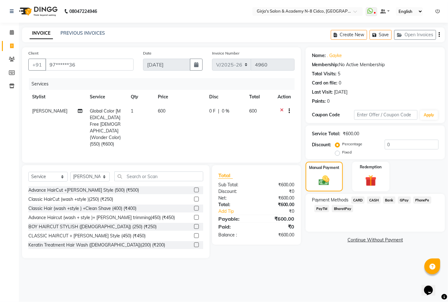
click at [402, 202] on span "GPay" at bounding box center [404, 199] width 13 height 7
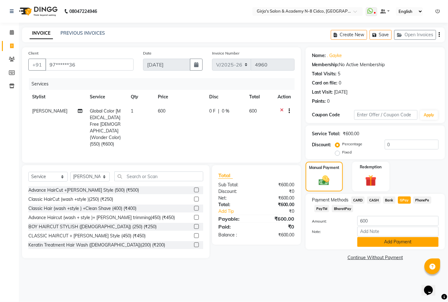
click at [399, 241] on button "Add Payment" at bounding box center [398, 242] width 81 height 10
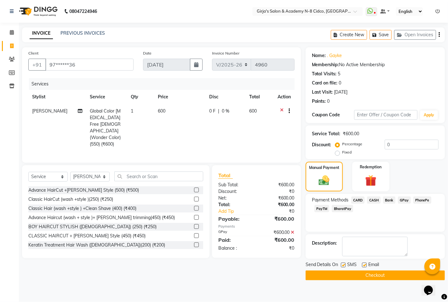
click at [407, 272] on button "Checkout" at bounding box center [375, 275] width 139 height 10
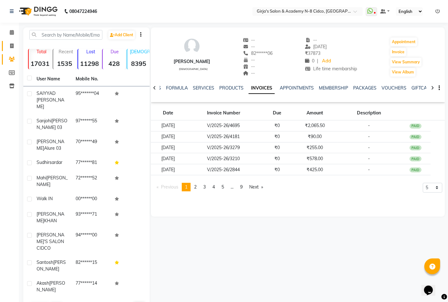
click at [11, 48] on icon at bounding box center [11, 46] width 3 height 5
select select "service"
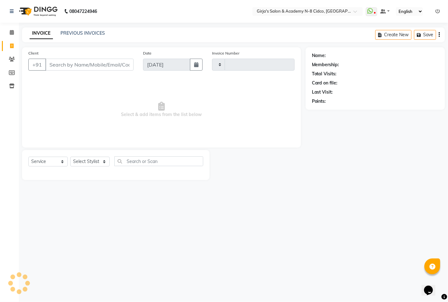
type input "4958"
select select "66"
click at [90, 72] on div "Client +91" at bounding box center [81, 63] width 115 height 26
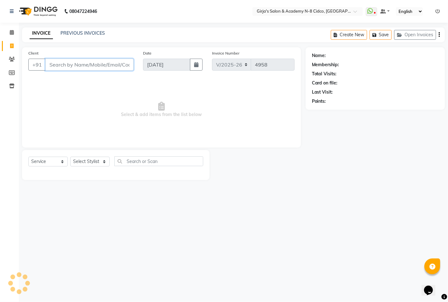
click at [87, 70] on input "Client" at bounding box center [89, 65] width 88 height 12
select select "66554"
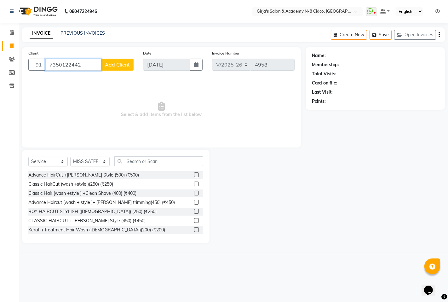
type input "7350122442"
click at [128, 61] on span "Add Client" at bounding box center [117, 64] width 25 height 6
select select "22"
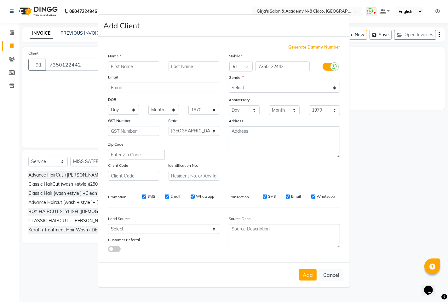
click at [120, 61] on input "text" at bounding box center [133, 66] width 51 height 10
type input "[PERSON_NAME]"
click at [259, 101] on div "Anniversary" at bounding box center [284, 100] width 121 height 10
drag, startPoint x: 263, startPoint y: 87, endPoint x: 263, endPoint y: 91, distance: 4.7
click at [263, 87] on select "Select [DEMOGRAPHIC_DATA] [DEMOGRAPHIC_DATA] Other Prefer Not To Say" at bounding box center [284, 88] width 111 height 10
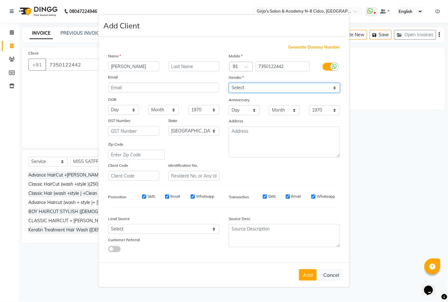
select select "[DEMOGRAPHIC_DATA]"
click at [229, 83] on select "Select [DEMOGRAPHIC_DATA] [DEMOGRAPHIC_DATA] Other Prefer Not To Say" at bounding box center [284, 88] width 111 height 10
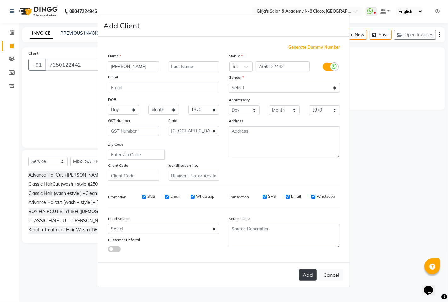
click at [305, 279] on button "Add" at bounding box center [308, 274] width 18 height 11
type input "73******42"
select select
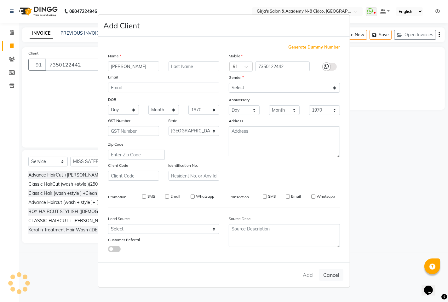
select select "null"
select select
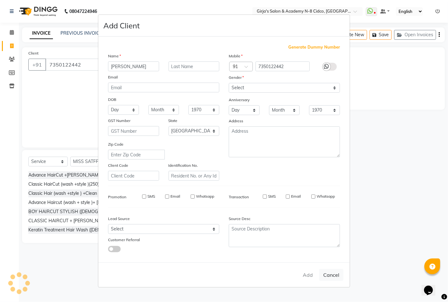
checkbox input "false"
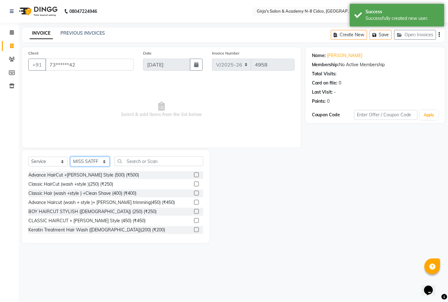
click at [98, 161] on select "Select Stylist ADITYA [PERSON_NAME] BEAUTY M GIRJAS [PERSON_NAME] MISS [PERSON_…" at bounding box center [89, 162] width 39 height 10
select select "25488"
click at [70, 157] on select "Select Stylist ADITYA [PERSON_NAME] BEAUTY M GIRJAS [PERSON_NAME] MISS [PERSON_…" at bounding box center [89, 162] width 39 height 10
click at [147, 157] on div "Select Service Product Membership Package Voucher Prepaid Gift Card Select Styl…" at bounding box center [116, 196] width 188 height 93
click at [147, 157] on input "text" at bounding box center [158, 161] width 89 height 10
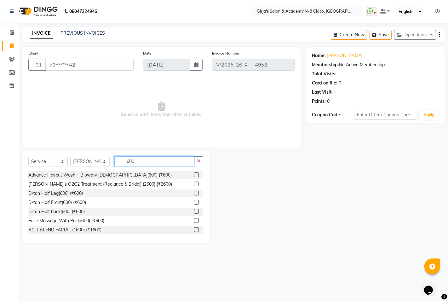
type input "600"
click at [194, 179] on div at bounding box center [198, 175] width 9 height 8
click at [194, 174] on label at bounding box center [196, 174] width 5 height 5
click at [194, 174] on input "checkbox" at bounding box center [196, 175] width 4 height 4
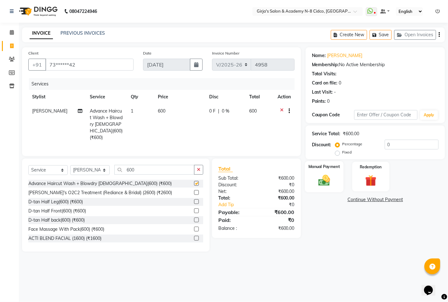
checkbox input "false"
drag, startPoint x: 310, startPoint y: 164, endPoint x: 318, endPoint y: 177, distance: 15.6
click at [309, 165] on label "Manual Payment" at bounding box center [325, 167] width 32 height 6
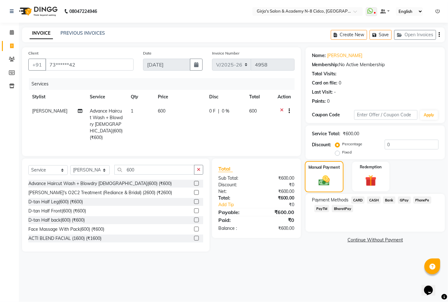
click at [318, 177] on img at bounding box center [324, 180] width 18 height 13
drag, startPoint x: 377, startPoint y: 199, endPoint x: 382, endPoint y: 214, distance: 16.1
click at [377, 201] on span "CASH" at bounding box center [374, 199] width 14 height 7
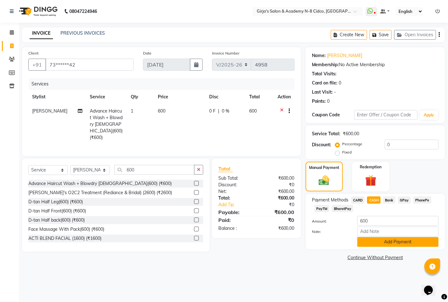
click at [392, 239] on button "Add Payment" at bounding box center [398, 242] width 81 height 10
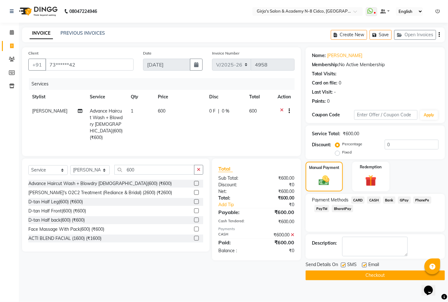
click at [395, 276] on button "Checkout" at bounding box center [375, 275] width 139 height 10
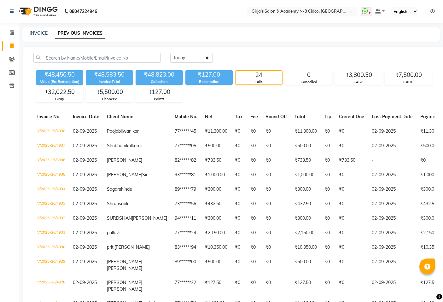
select select "[DATE]"
click at [40, 31] on link "INVOICE" at bounding box center [39, 33] width 18 height 6
select select "66"
select select "service"
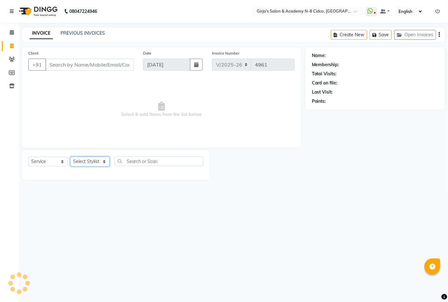
drag, startPoint x: 95, startPoint y: 165, endPoint x: 93, endPoint y: 153, distance: 12.4
click at [95, 165] on select "Select Stylist" at bounding box center [89, 162] width 39 height 10
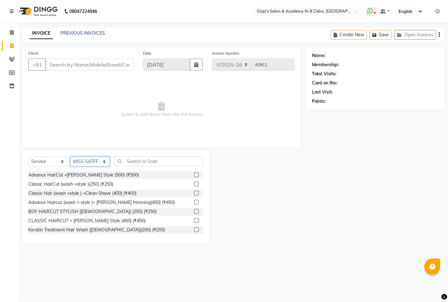
select select "28785"
click at [70, 157] on select "Select Stylist ADITYA [PERSON_NAME] BEAUTY M GIRJAS [PERSON_NAME] MISS [PERSON_…" at bounding box center [89, 162] width 39 height 10
click at [79, 68] on input "Client" at bounding box center [89, 65] width 88 height 12
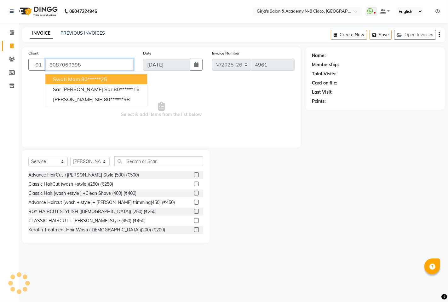
type input "8087060398"
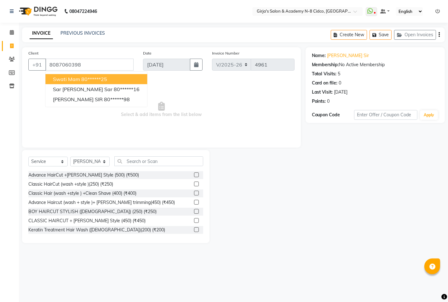
drag, startPoint x: 270, startPoint y: 189, endPoint x: 190, endPoint y: 161, distance: 85.1
click at [270, 189] on div at bounding box center [258, 196] width 96 height 93
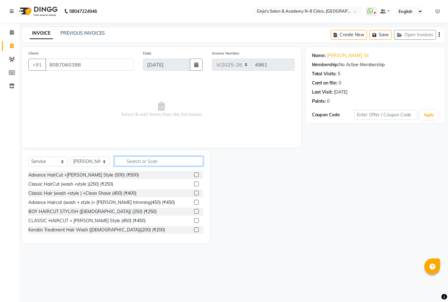
click at [146, 166] on input "text" at bounding box center [158, 161] width 89 height 10
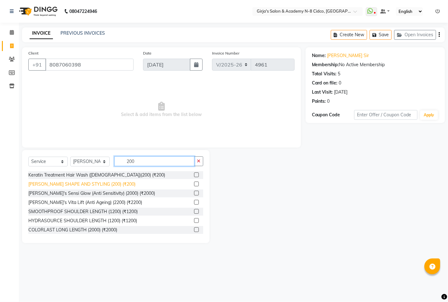
type input "200"
click at [71, 186] on div "[PERSON_NAME] SHAPE AND STYLING (200) (₹200)" at bounding box center [81, 184] width 107 height 7
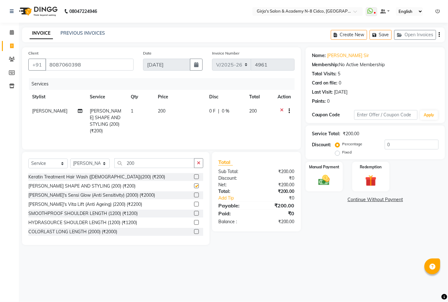
checkbox input "false"
click at [155, 163] on input "200" at bounding box center [154, 163] width 80 height 10
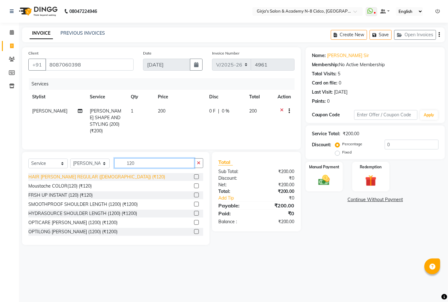
type input "120"
click at [91, 174] on div "HAIR [PERSON_NAME] REGULAR ([DEMOGRAPHIC_DATA]) (₹120)" at bounding box center [96, 177] width 137 height 7
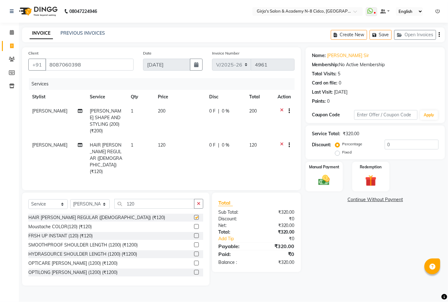
checkbox input "false"
click at [141, 199] on input "120" at bounding box center [154, 204] width 80 height 10
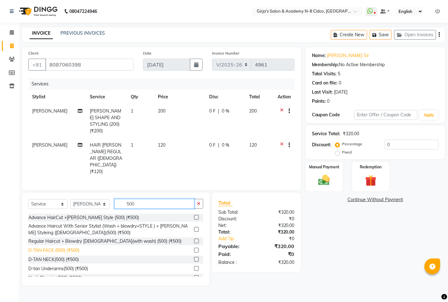
type input "500"
click at [59, 247] on div "D-TAN FACE (500) (₹500)" at bounding box center [53, 250] width 51 height 7
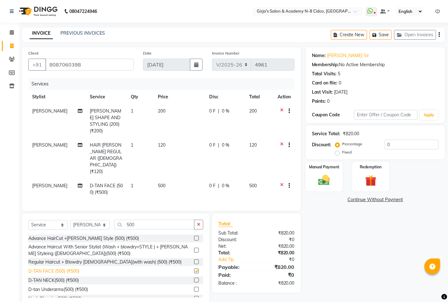
checkbox input "false"
drag, startPoint x: 323, startPoint y: 184, endPoint x: 326, endPoint y: 183, distance: 3.5
click at [323, 184] on img at bounding box center [324, 180] width 19 height 14
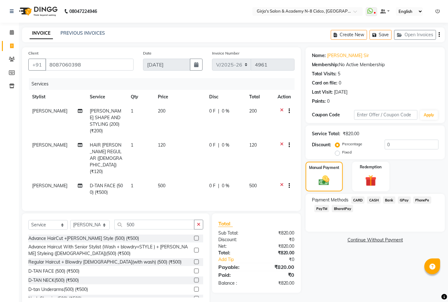
click at [405, 200] on span "GPay" at bounding box center [404, 199] width 13 height 7
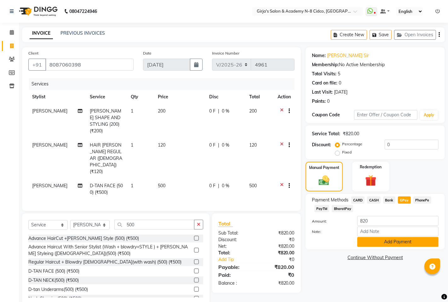
click at [390, 245] on button "Add Payment" at bounding box center [398, 242] width 81 height 10
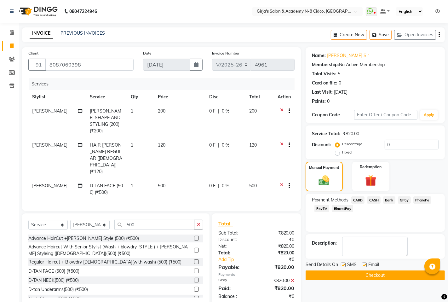
click at [389, 277] on button "Checkout" at bounding box center [375, 275] width 139 height 10
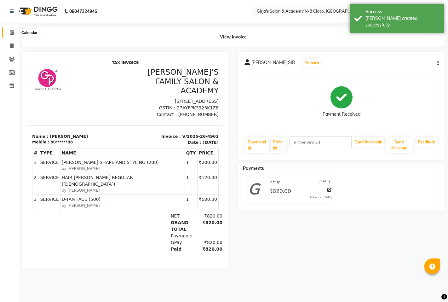
click at [14, 31] on span at bounding box center [11, 32] width 11 height 7
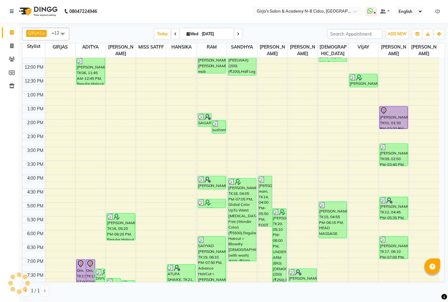
scroll to position [194, 0]
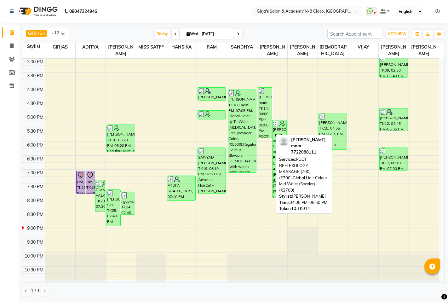
click at [263, 133] on div "[PERSON_NAME] mam, TK14, 04:00 PM-05:50 PM, FOOT REFLEXOLOGY MASSAGE (700) (₹70…" at bounding box center [266, 113] width 14 height 50
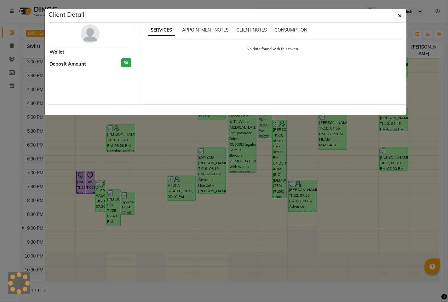
select select "3"
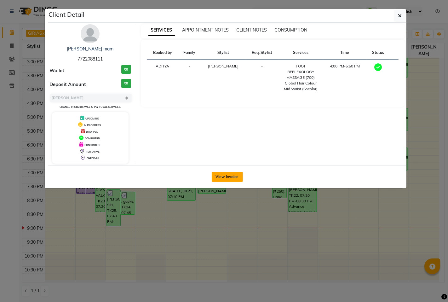
click at [222, 177] on button "View Invoice" at bounding box center [227, 177] width 31 height 10
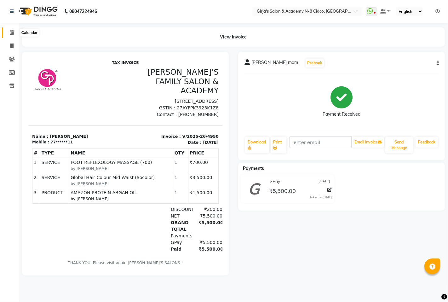
click at [10, 33] on icon at bounding box center [12, 32] width 4 height 5
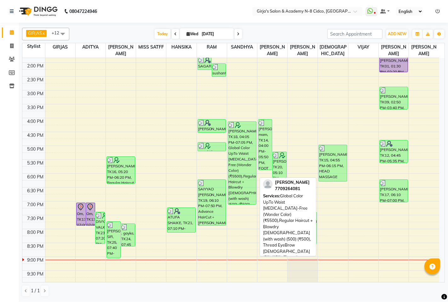
scroll to position [194, 0]
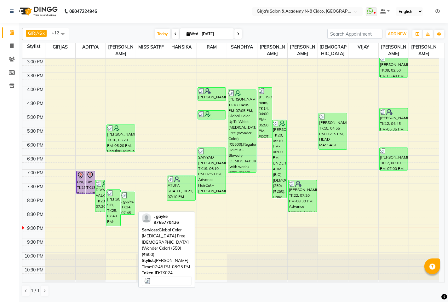
click at [130, 211] on div ". gayke, TK24, 07:45 PM-08:35 PM, Global Color [MEDICAL_DATA] Free [DEMOGRAPHIC…" at bounding box center [128, 203] width 14 height 22
select select "3"
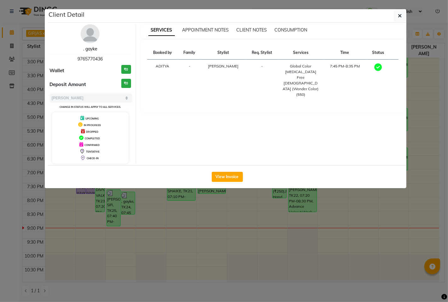
click at [88, 48] on link ". gayke" at bounding box center [90, 49] width 14 height 6
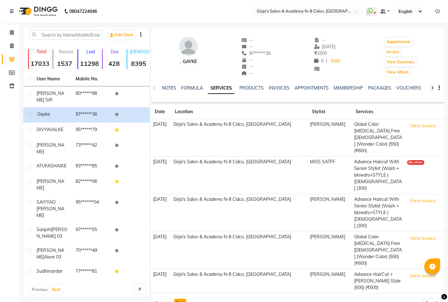
click at [178, 299] on button "Next" at bounding box center [180, 303] width 12 height 9
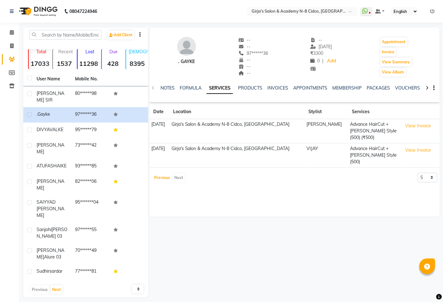
click at [157, 173] on button "Previous" at bounding box center [162, 177] width 19 height 9
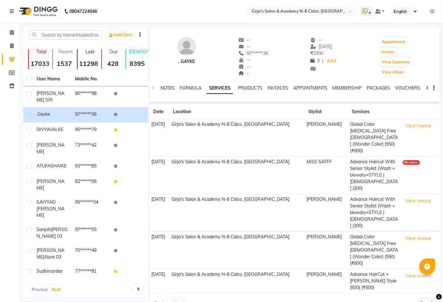
click at [163, 298] on div "Previous Next" at bounding box center [168, 303] width 33 height 10
click at [9, 35] on span at bounding box center [11, 32] width 11 height 7
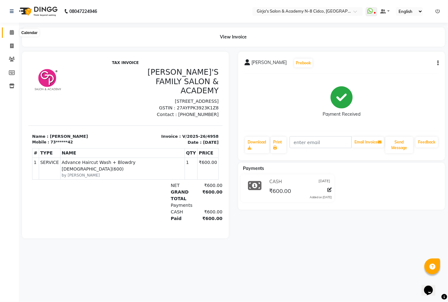
click at [8, 32] on span at bounding box center [11, 32] width 11 height 7
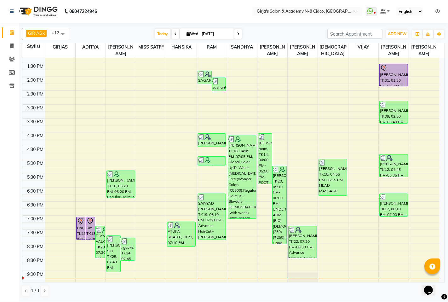
scroll to position [194, 0]
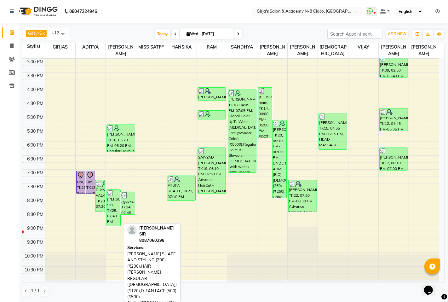
click at [114, 206] on div "[PERSON_NAME] SIR, TK25, 07:40 PM-09:00 PM, [PERSON_NAME] SHAPE AND STYLING (20…" at bounding box center [114, 208] width 14 height 36
select select "3"
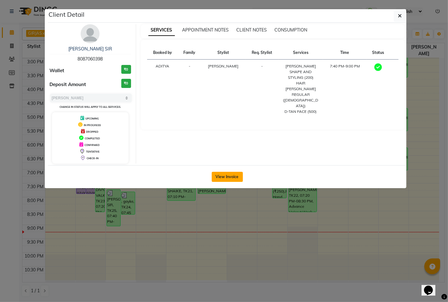
click at [237, 175] on button "View Invoice" at bounding box center [227, 177] width 31 height 10
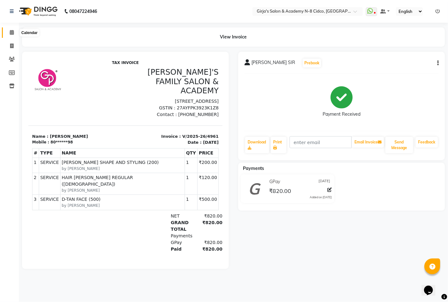
click at [8, 33] on span at bounding box center [11, 32] width 11 height 7
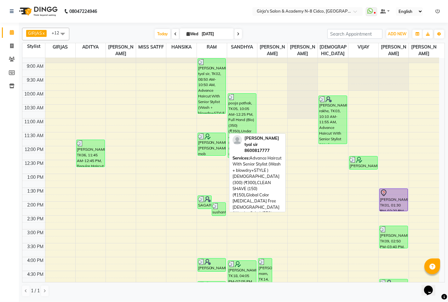
scroll to position [35, 0]
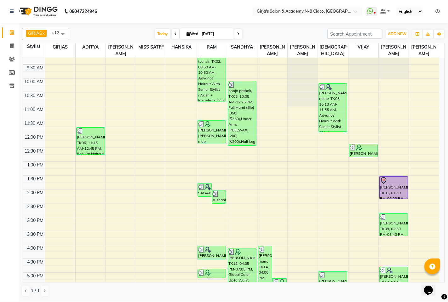
click at [215, 112] on div "8:00 AM 8:30 AM 9:00 AM 9:30 AM 10:00 AM 10:30 AM 11:00 AM 11:30 AM 12:00 PM 12…" at bounding box center [230, 231] width 417 height 416
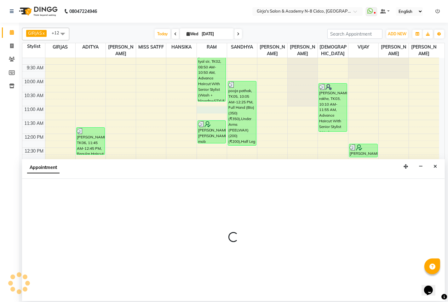
select select "34069"
select select "660"
select select "tentative"
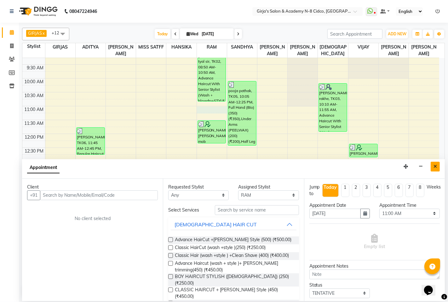
click at [436, 165] on icon "Close" at bounding box center [435, 166] width 3 height 4
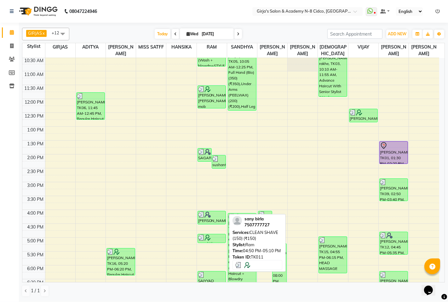
scroll to position [194, 0]
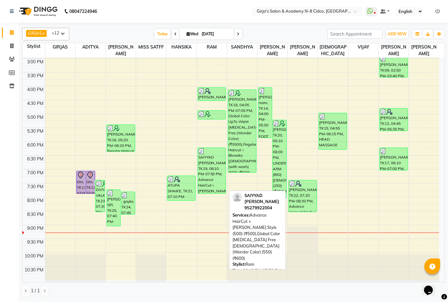
click at [215, 187] on div "SAIYYAD [PERSON_NAME], TK19, 06:10 PM-07:50 PM, Advance HairCut +[PERSON_NAME] …" at bounding box center [212, 171] width 28 height 46
select select "3"
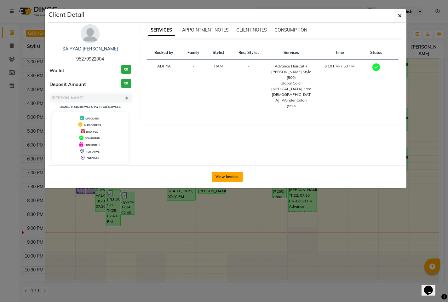
click at [238, 179] on button "View Invoice" at bounding box center [227, 177] width 31 height 10
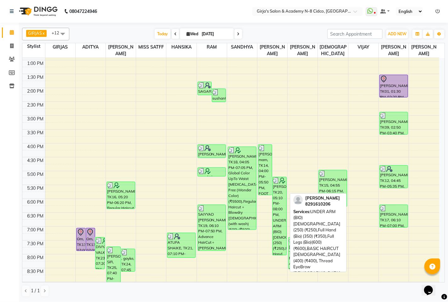
scroll to position [194, 0]
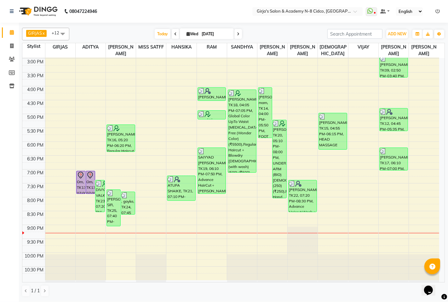
click at [235, 37] on span at bounding box center [239, 34] width 8 height 10
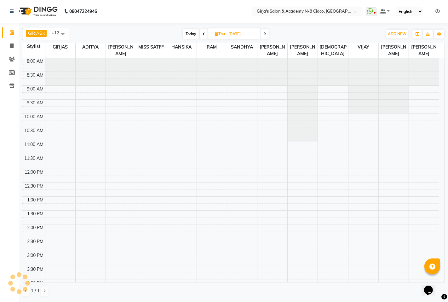
scroll to position [194, 0]
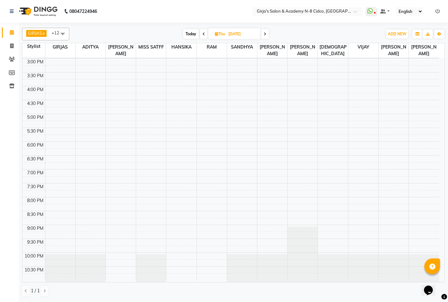
click at [262, 36] on span at bounding box center [265, 34] width 8 height 10
click at [262, 37] on span at bounding box center [264, 34] width 8 height 10
click at [263, 37] on span at bounding box center [265, 34] width 8 height 10
type input "07-09-2025"
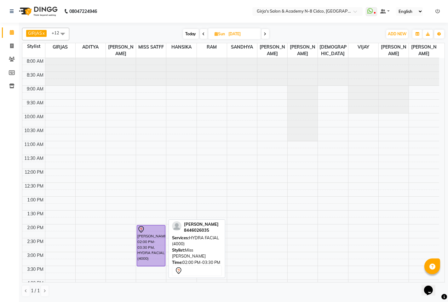
click at [154, 244] on div "vaibhv chudri, 02:00 PM-03:30 PM, HYDRA FACIAL (4000)" at bounding box center [151, 245] width 28 height 41
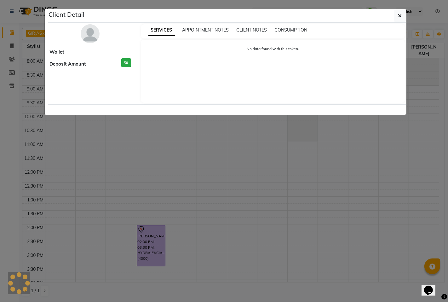
select select "7"
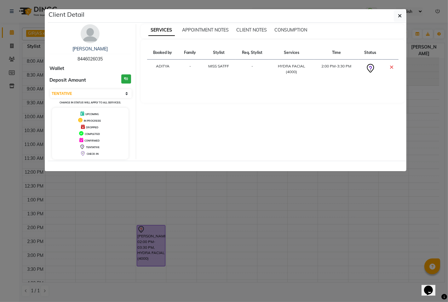
click at [146, 231] on ngb-modal-window "Client Detail vaibhv chudri 8446026035 Wallet Deposit Amount ₹0 Select CONFIRME…" at bounding box center [224, 151] width 448 height 302
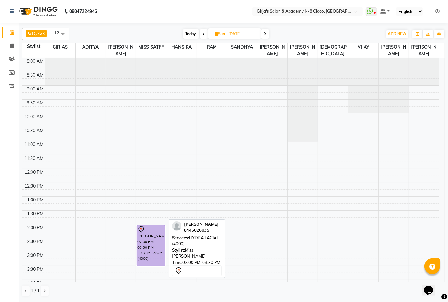
click at [147, 235] on div "vaibhv chudri, 02:00 PM-03:30 PM, HYDRA FACIAL (4000)" at bounding box center [151, 245] width 28 height 41
select select "7"
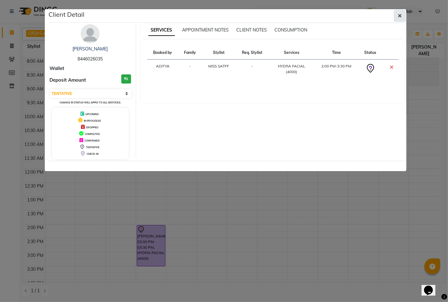
click at [399, 16] on icon "button" at bounding box center [400, 15] width 4 height 5
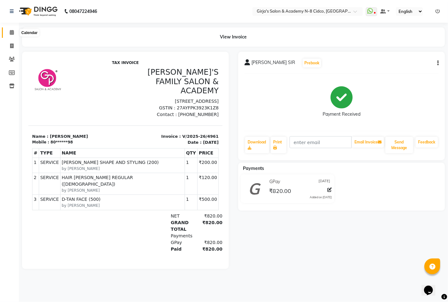
click at [10, 35] on icon at bounding box center [12, 32] width 4 height 5
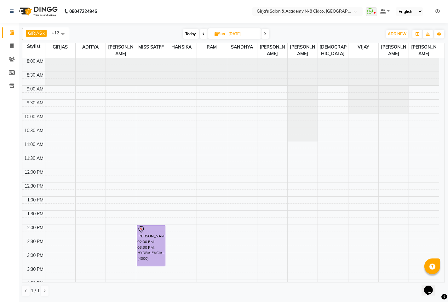
click at [194, 33] on span "Today" at bounding box center [191, 34] width 16 height 10
type input "[DATE]"
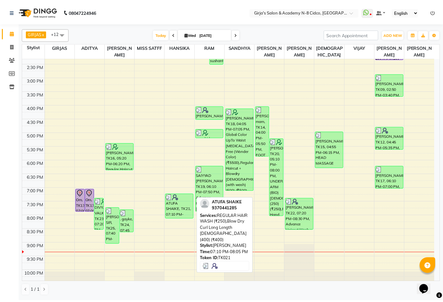
scroll to position [159, 0]
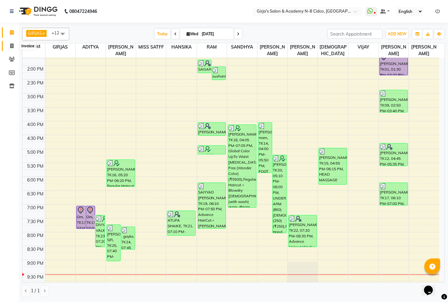
click at [14, 47] on span at bounding box center [11, 46] width 11 height 7
select select "service"
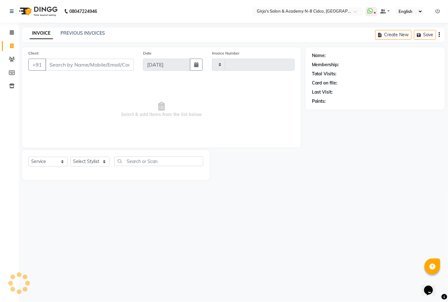
type input "4962"
select select "66"
select select "66554"
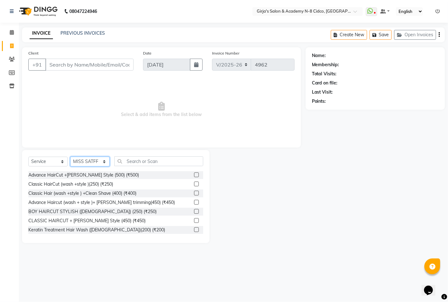
click at [92, 160] on select "Select Stylist ADITYA ANIKET BEAUTY M GIRJAS HANSIKA KOMAL MISS SATFF MONA PATY…" at bounding box center [89, 162] width 39 height 10
click at [272, 120] on span "Select & add items from the list below" at bounding box center [161, 109] width 266 height 63
click at [75, 68] on input "Client" at bounding box center [89, 65] width 88 height 12
type input "S"
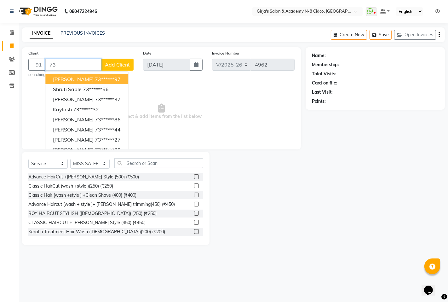
type input "7"
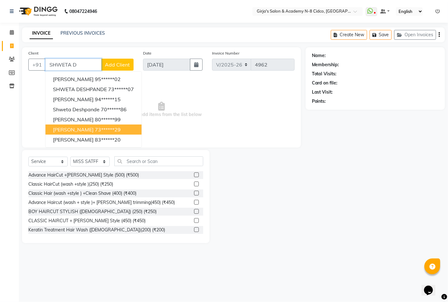
click at [119, 127] on ngb-highlight "73******29" at bounding box center [108, 129] width 26 height 6
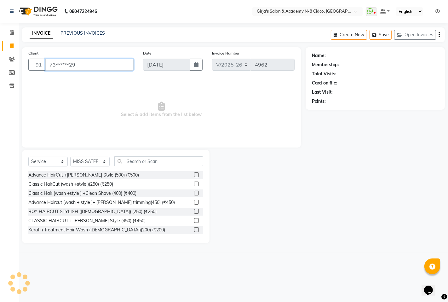
type input "73******29"
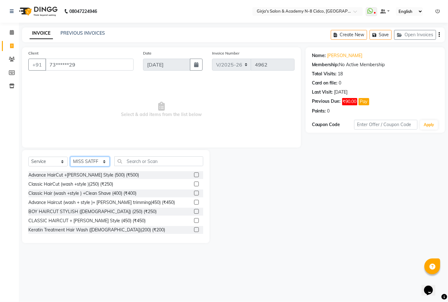
click at [83, 163] on select "Select Stylist ADITYA ANIKET BEAUTY M GIRJAS HANSIKA KOMAL MISS SATFF MONA PATY…" at bounding box center [89, 162] width 39 height 10
select select "66195"
click at [70, 157] on select "Select Stylist ADITYA ANIKET BEAUTY M GIRJAS HANSIKA KOMAL MISS SATFF MONA PATY…" at bounding box center [89, 162] width 39 height 10
click at [168, 161] on input "text" at bounding box center [158, 161] width 89 height 10
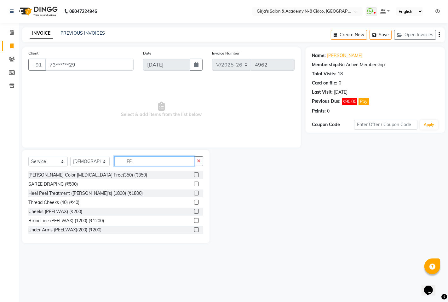
type input "E"
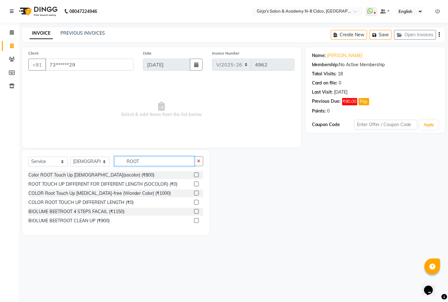
type input "ROOT"
drag, startPoint x: 196, startPoint y: 194, endPoint x: 187, endPoint y: 189, distance: 10.7
click at [196, 194] on label at bounding box center [196, 193] width 5 height 5
click at [196, 194] on input "checkbox" at bounding box center [196, 193] width 4 height 4
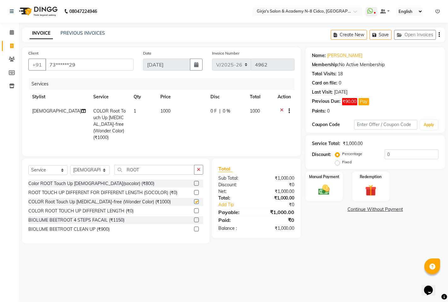
checkbox input "false"
click at [134, 171] on input "ROOT" at bounding box center [154, 170] width 80 height 10
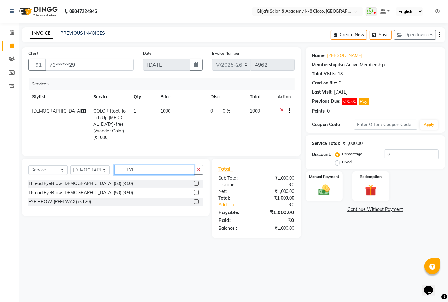
type input "EYE"
click at [195, 181] on label at bounding box center [196, 183] width 5 height 5
click at [195, 182] on input "checkbox" at bounding box center [196, 184] width 4 height 4
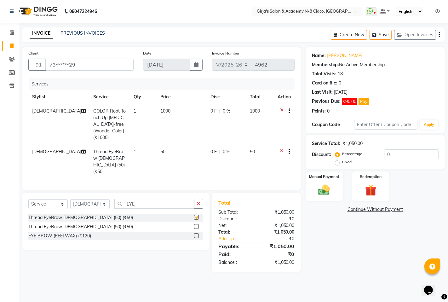
drag, startPoint x: 154, startPoint y: 179, endPoint x: 161, endPoint y: 187, distance: 10.7
click at [156, 182] on div "Client +91 73******29 Date 03-09-2025 Invoice Number V/2025 V/2025-26 4962 Serv…" at bounding box center [161, 159] width 288 height 225
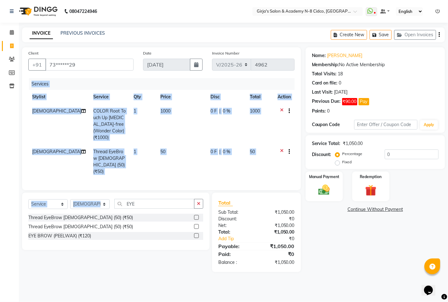
checkbox input "false"
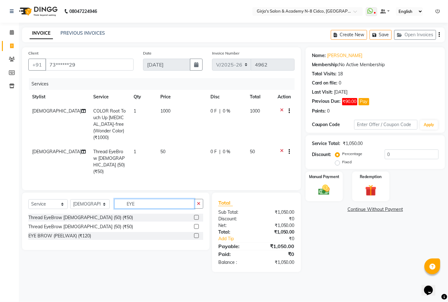
click at [164, 199] on input "EYE" at bounding box center [154, 204] width 80 height 10
click at [163, 199] on input "EYE" at bounding box center [154, 204] width 80 height 10
type input "UPP"
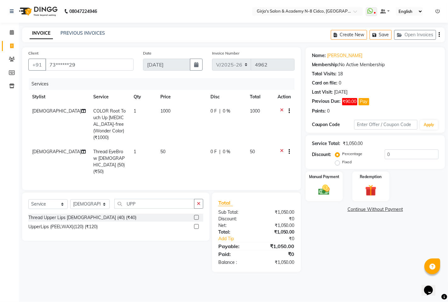
click at [197, 215] on label at bounding box center [196, 217] width 5 height 5
click at [197, 216] on input "checkbox" at bounding box center [196, 218] width 4 height 4
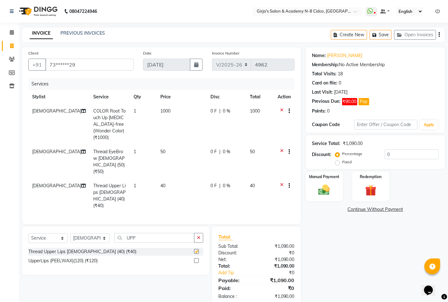
checkbox input "false"
click at [139, 233] on input "UPP" at bounding box center [154, 238] width 80 height 10
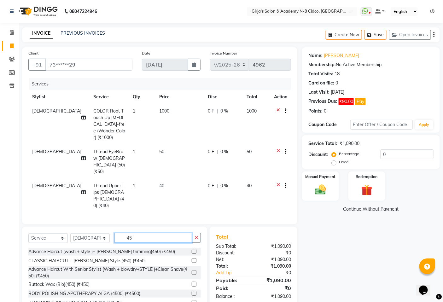
type input "4"
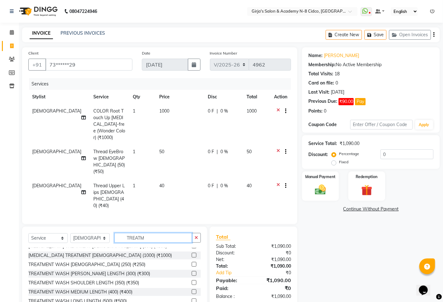
scroll to position [131, 0]
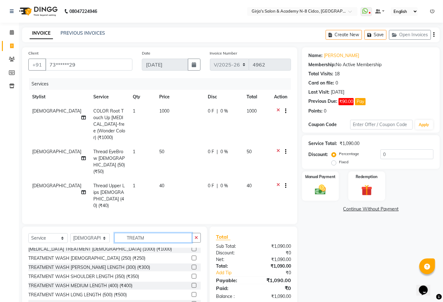
type input "TREATM"
click at [192, 283] on label at bounding box center [194, 285] width 5 height 5
click at [192, 284] on input "checkbox" at bounding box center [194, 286] width 4 height 4
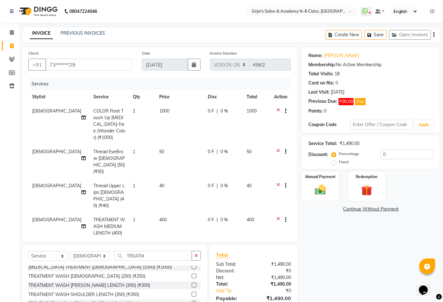
checkbox input "false"
click at [163, 213] on td "400" at bounding box center [179, 230] width 49 height 34
select select "66195"
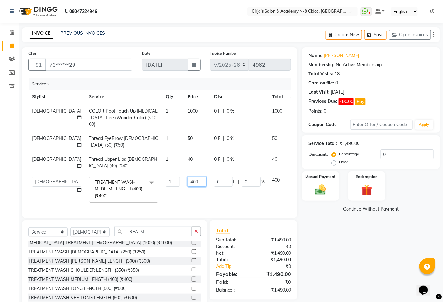
click at [188, 177] on input "400" at bounding box center [197, 182] width 19 height 10
type input "450"
drag, startPoint x: 232, startPoint y: 282, endPoint x: 247, endPoint y: 289, distance: 17.1
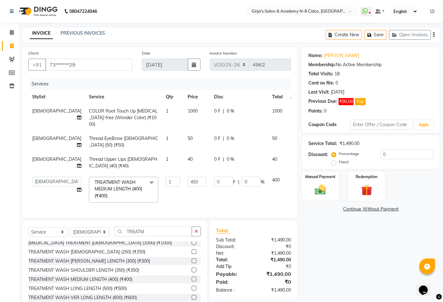
click at [234, 283] on div "Total Sub Total: ₹1,490.00 Discount: ₹0 Net: ₹1,490.00 Total: ₹1,490.00 Add Tip…" at bounding box center [253, 260] width 75 height 67
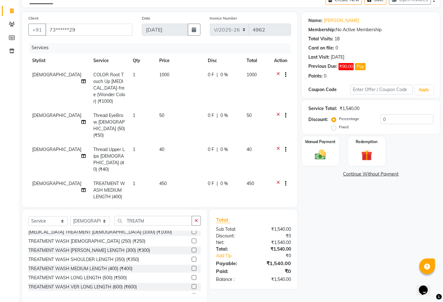
scroll to position [45, 0]
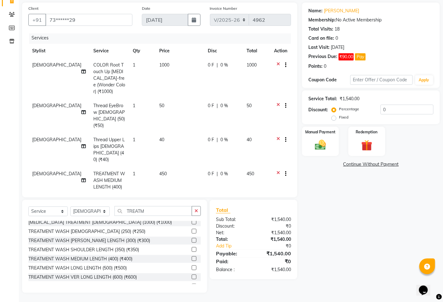
click at [43, 171] on span "[DEMOGRAPHIC_DATA]" at bounding box center [56, 174] width 49 height 6
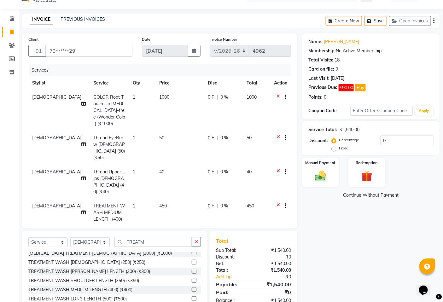
select select "66195"
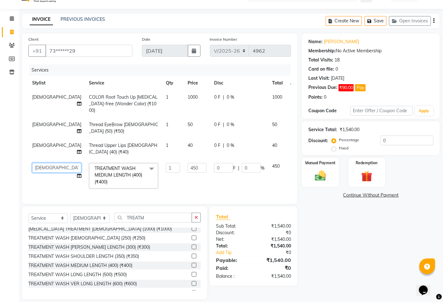
click at [46, 163] on select "ADITYA ANIKET BEAUTY M GIRJAS HANSIKA KOMAL MISS SATFF MONA PATYARK RAM SAHIL S…" at bounding box center [56, 168] width 49 height 10
select select "8502"
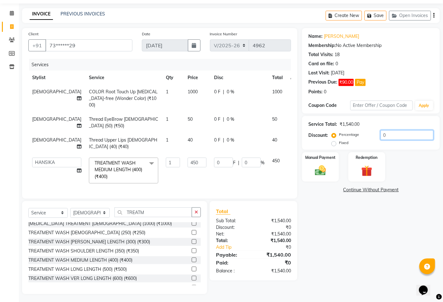
click at [385, 136] on input "0" at bounding box center [407, 135] width 53 height 10
type input "4"
type input "18"
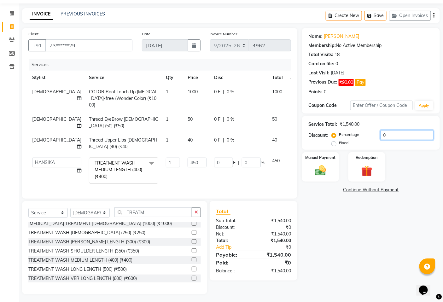
type input "4"
type input "40"
type input "180"
type input "40"
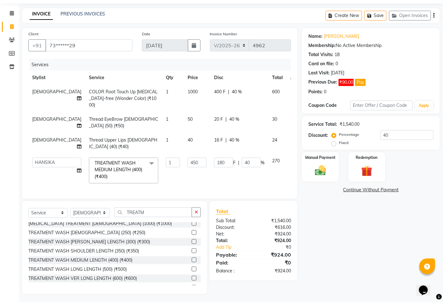
click at [339, 141] on label "Fixed" at bounding box center [343, 143] width 9 height 6
click at [333, 141] on input "Fixed" at bounding box center [335, 143] width 4 height 4
radio input "true"
type input "11.69"
type input "2.6"
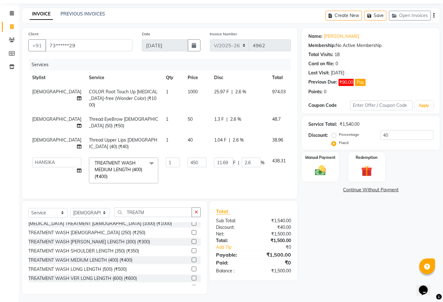
click at [339, 143] on label "Fixed" at bounding box center [343, 143] width 9 height 6
click at [334, 143] on input "Fixed" at bounding box center [335, 143] width 4 height 4
click at [339, 143] on label "Fixed" at bounding box center [343, 143] width 9 height 6
click at [335, 143] on input "Fixed" at bounding box center [335, 143] width 4 height 4
click at [387, 138] on input "40" at bounding box center [407, 135] width 53 height 10
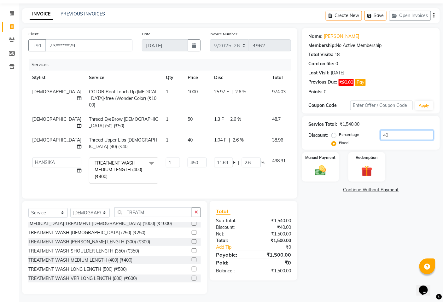
click at [387, 138] on input "40" at bounding box center [407, 135] width 53 height 10
type input "0"
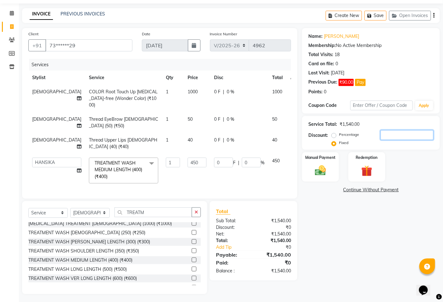
type input "4"
type input "1.17"
type input "0.26"
type input "40"
type input "11.69"
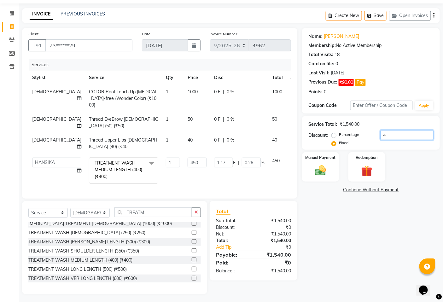
type input "2.6"
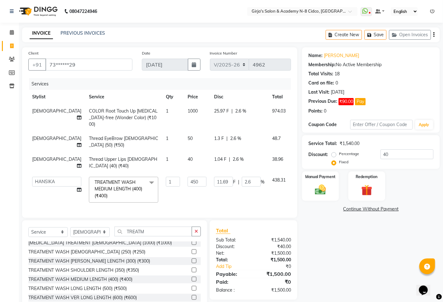
click at [32, 131] on td "[DEMOGRAPHIC_DATA]" at bounding box center [56, 141] width 57 height 21
select select "66195"
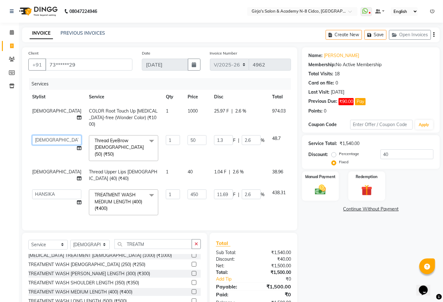
click at [35, 135] on select "ADITYA ANIKET BEAUTY M GIRJAS HANSIKA KOMAL MISS SATFF MONA PATYARK RAM SAHIL S…" at bounding box center [56, 140] width 49 height 10
select select "42871"
click at [36, 167] on td "[DEMOGRAPHIC_DATA]" at bounding box center [56, 175] width 57 height 21
select select "66195"
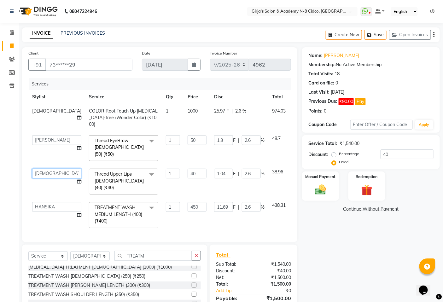
click at [38, 169] on select "ADITYA ANIKET BEAUTY M GIRJAS HANSIKA KOMAL MISS SATFF MONA PATYARK RAM SAHIL S…" at bounding box center [56, 174] width 49 height 10
select select "42871"
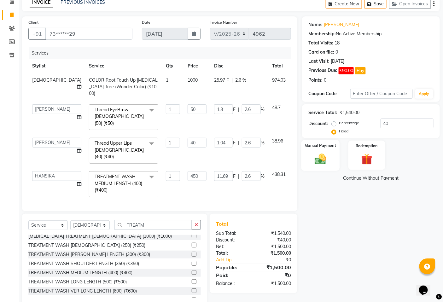
click at [310, 159] on div "Manual Payment" at bounding box center [320, 155] width 38 height 31
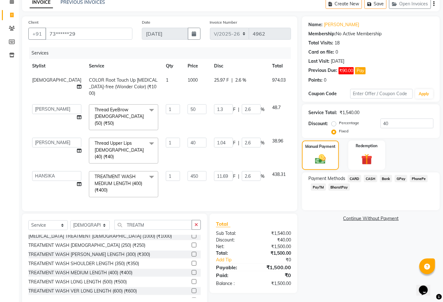
drag, startPoint x: 401, startPoint y: 178, endPoint x: 399, endPoint y: 184, distance: 6.8
click at [401, 178] on span "GPay" at bounding box center [401, 178] width 13 height 7
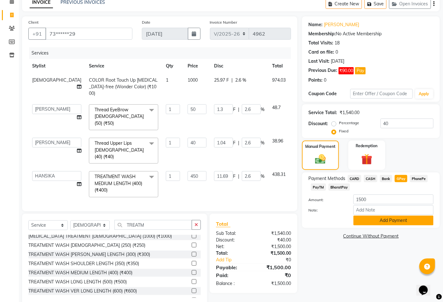
click at [391, 222] on button "Add Payment" at bounding box center [393, 221] width 80 height 10
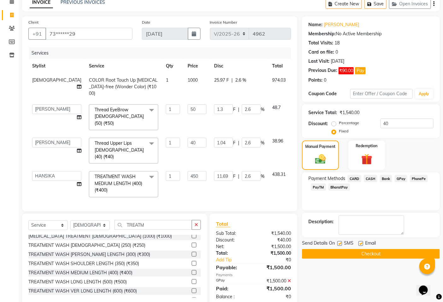
click at [387, 250] on button "Checkout" at bounding box center [371, 254] width 138 height 10
